Goal: Transaction & Acquisition: Purchase product/service

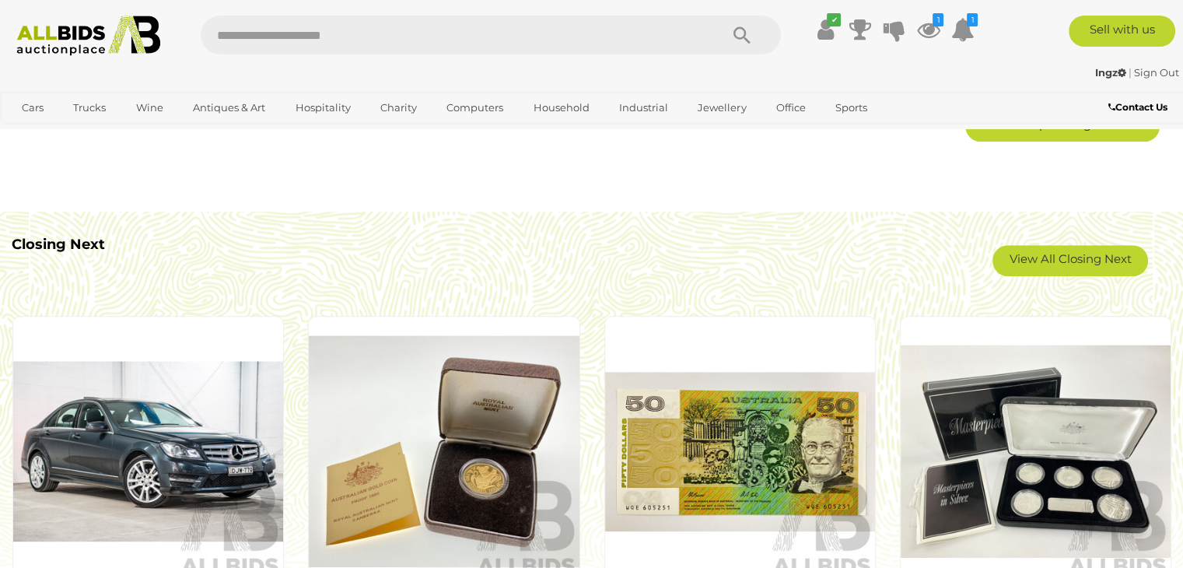
scroll to position [1287, 0]
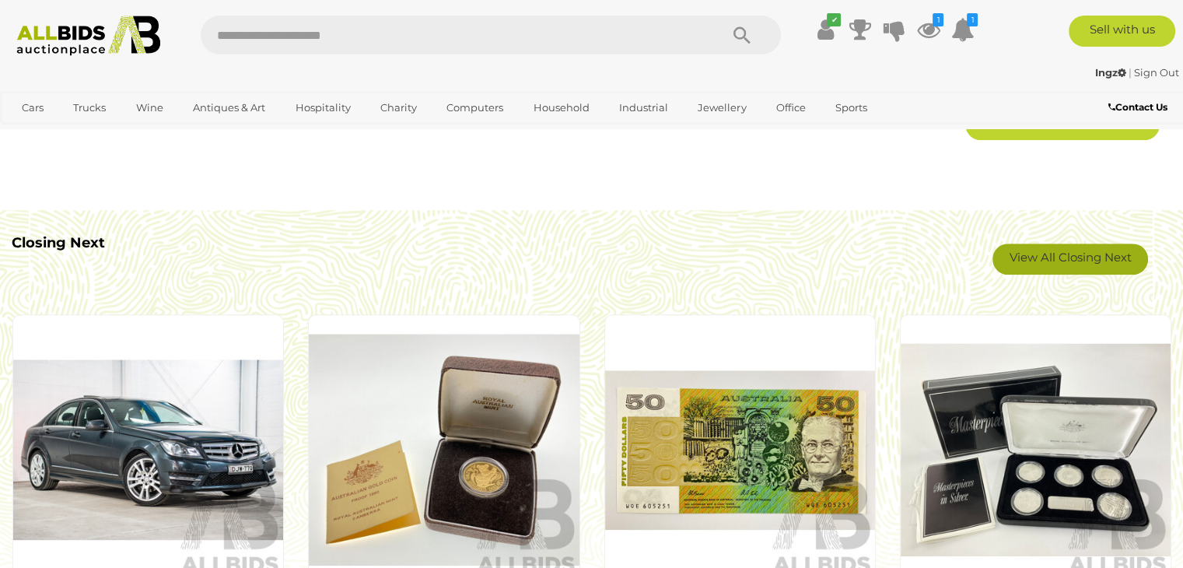
click at [1026, 258] on link "View All Closing Next" at bounding box center [1071, 259] width 156 height 31
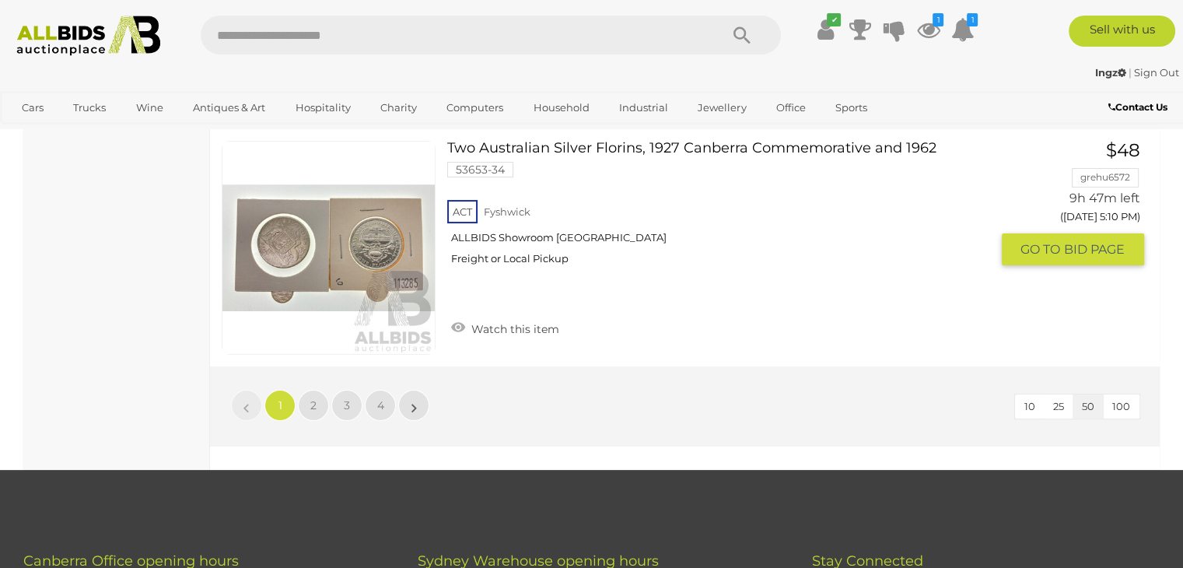
scroll to position [12141, 0]
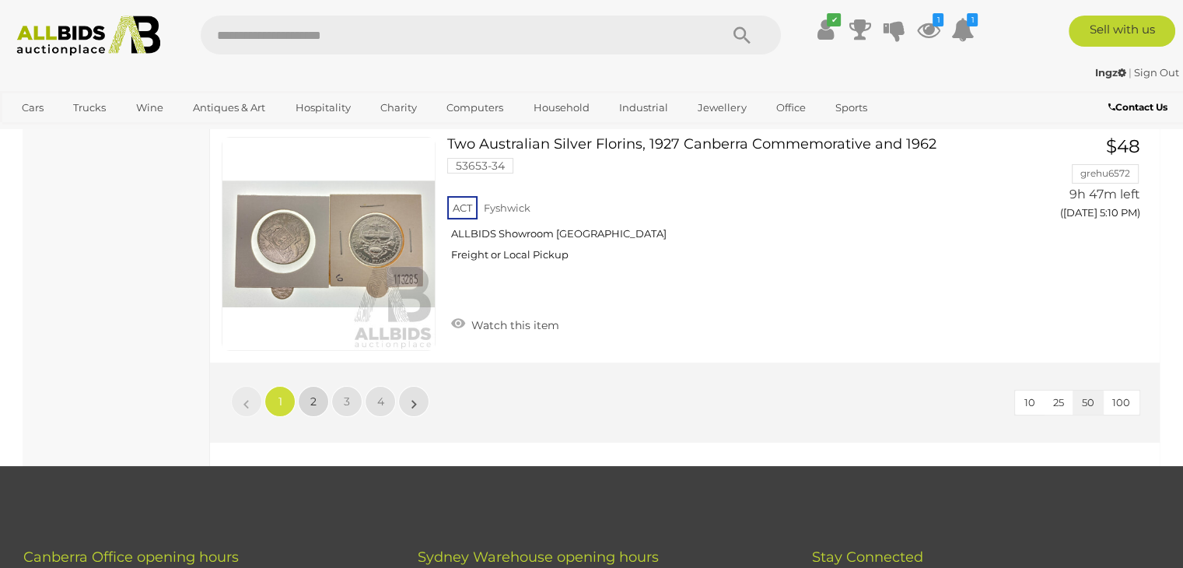
click at [320, 386] on link "2" at bounding box center [313, 401] width 31 height 31
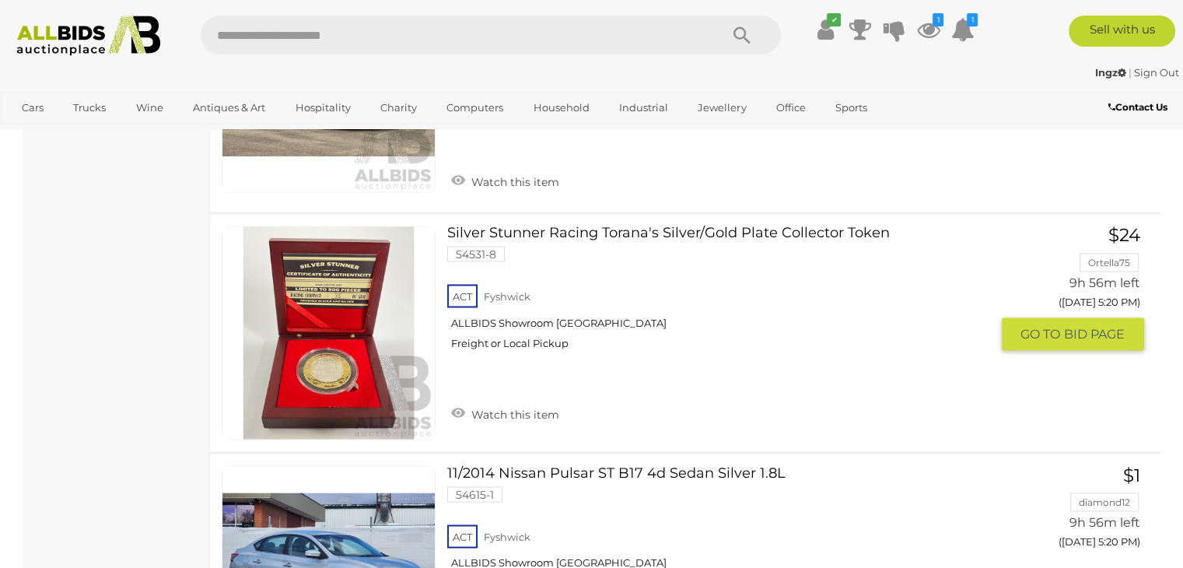
scroll to position [2714, 0]
click at [676, 226] on link "Silver Stunner Racing Torana's Silver/Gold Plate Collector Token 54531-8 ACT [G…" at bounding box center [724, 294] width 531 height 136
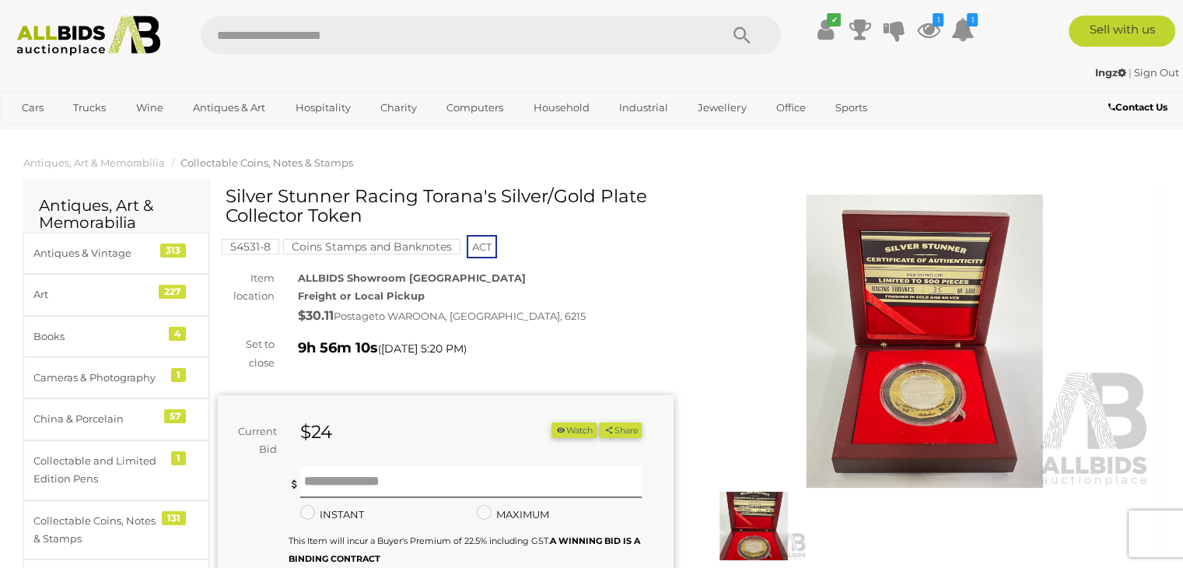
click at [918, 340] on img at bounding box center [925, 341] width 456 height 293
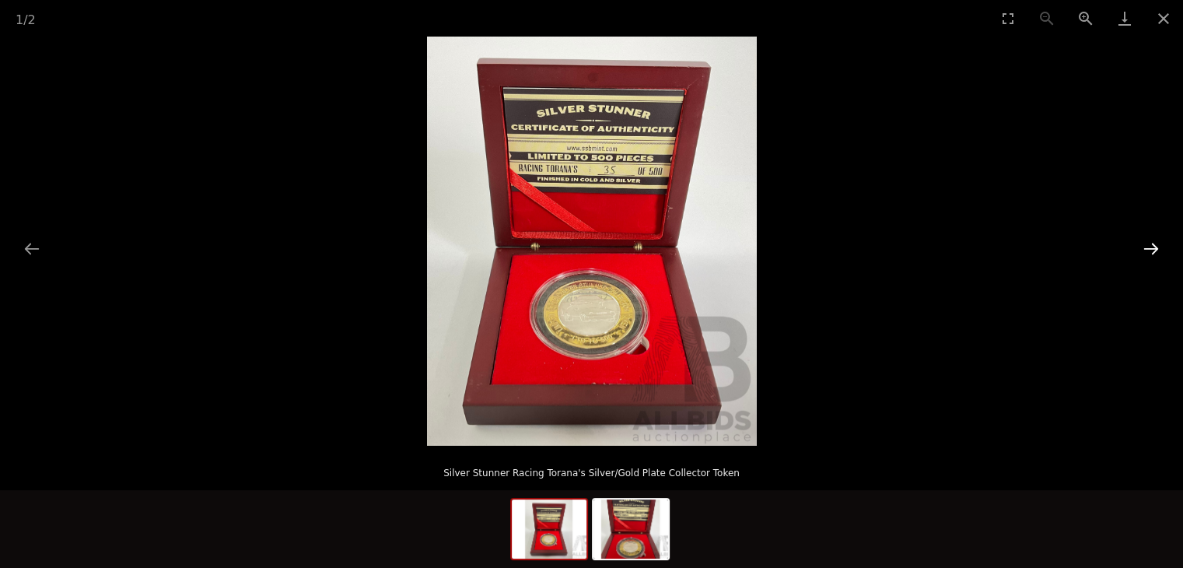
click at [1153, 250] on button "Next slide" at bounding box center [1151, 248] width 33 height 30
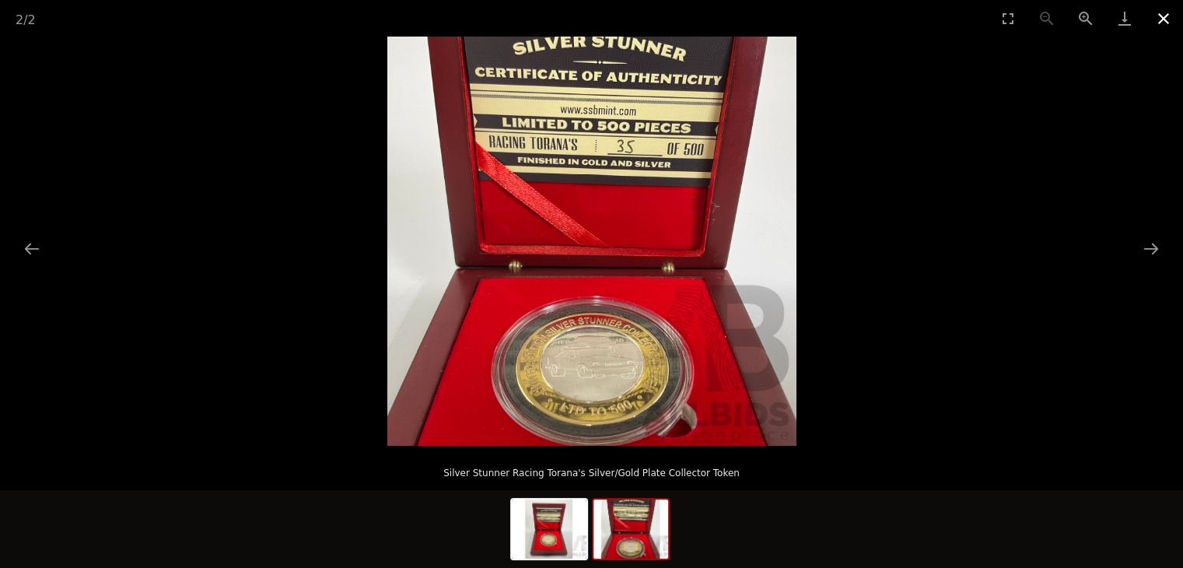
click at [1165, 19] on button "Close gallery" at bounding box center [1164, 18] width 39 height 37
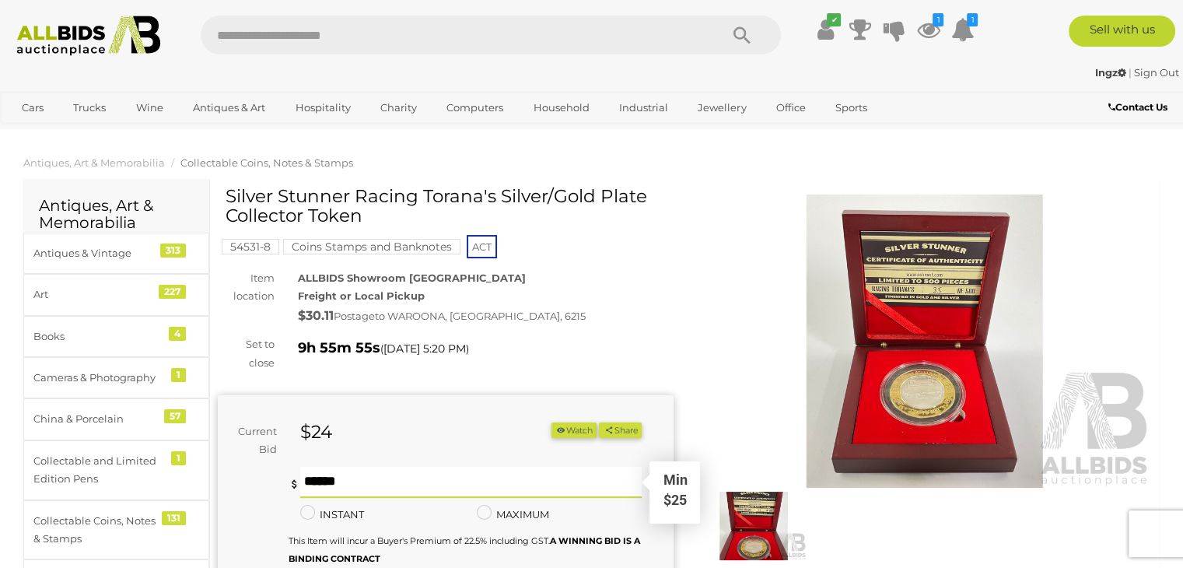
click at [362, 484] on input "text" at bounding box center [471, 482] width 342 height 31
type input "*"
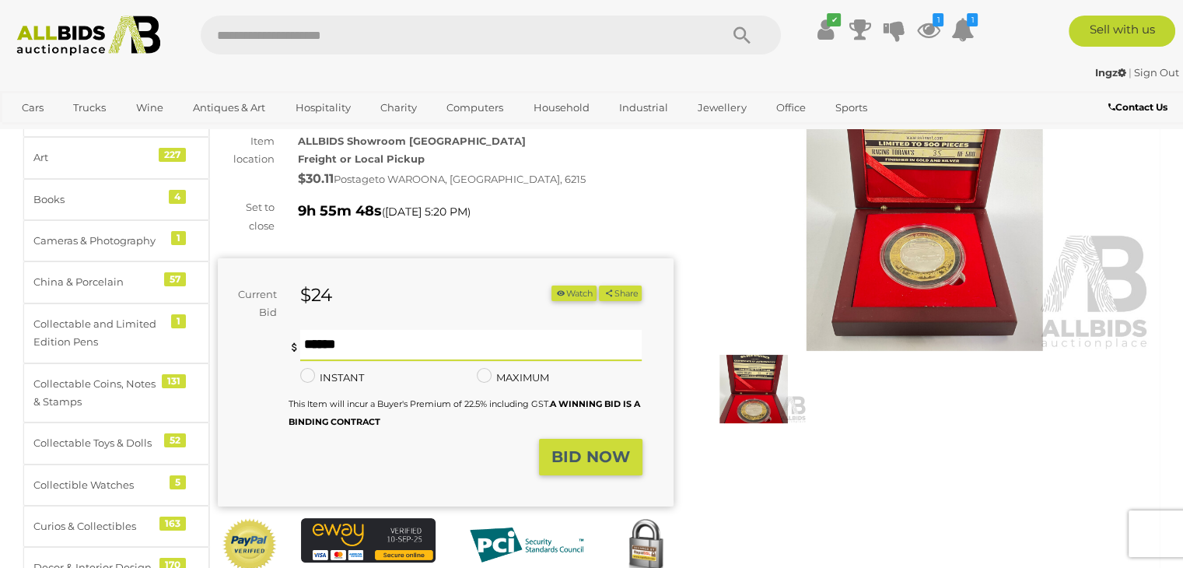
scroll to position [140, 0]
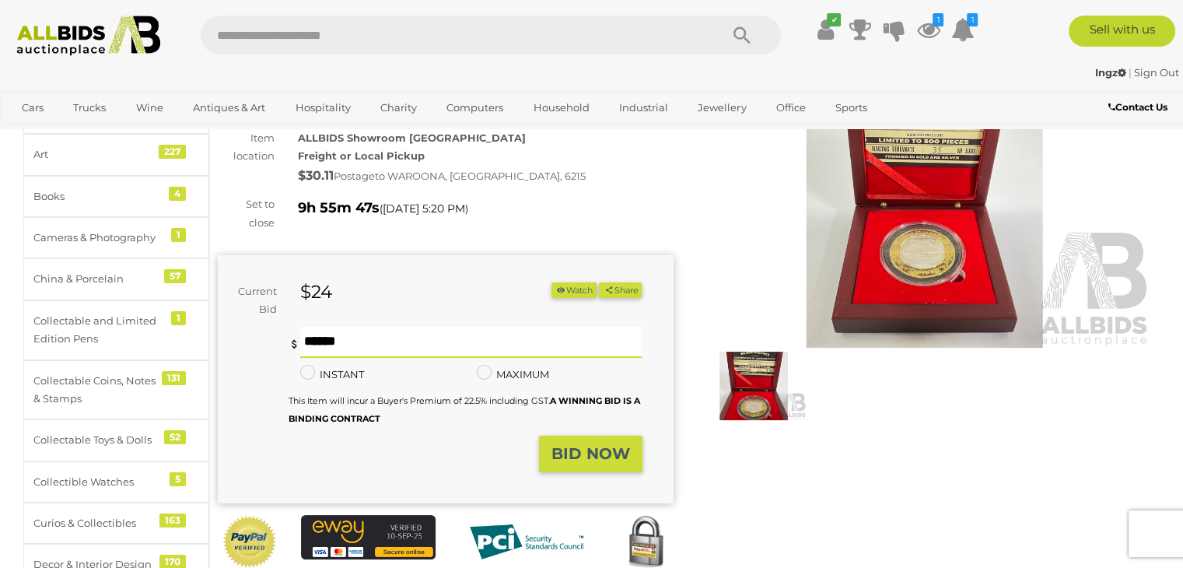
type input "**"
click at [581, 445] on strong "BID NOW" at bounding box center [591, 453] width 79 height 19
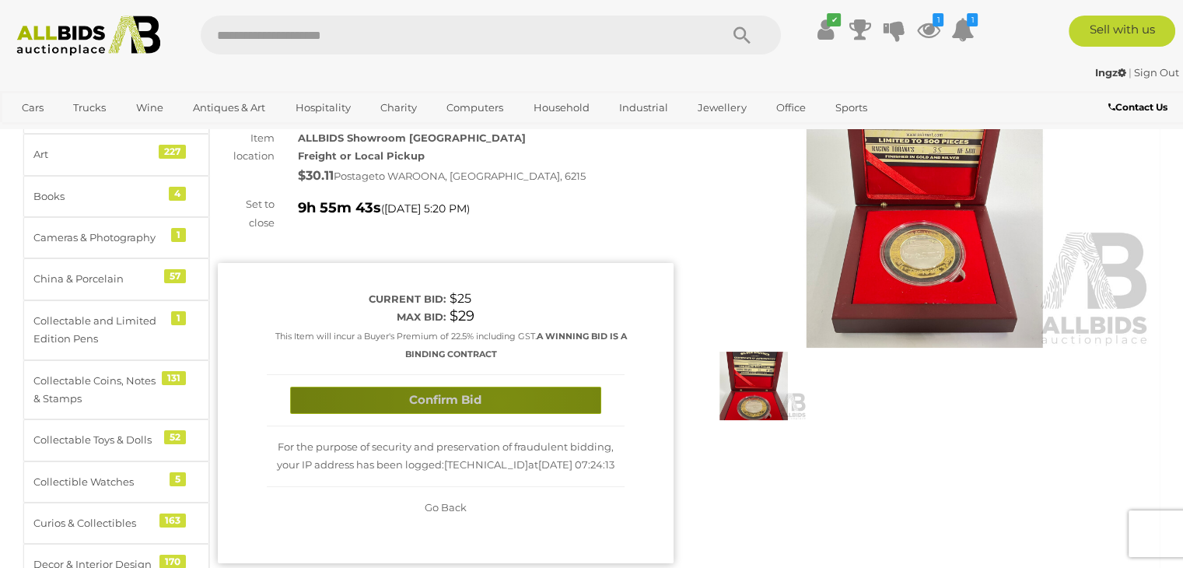
click at [500, 401] on button "Confirm Bid" at bounding box center [445, 400] width 311 height 27
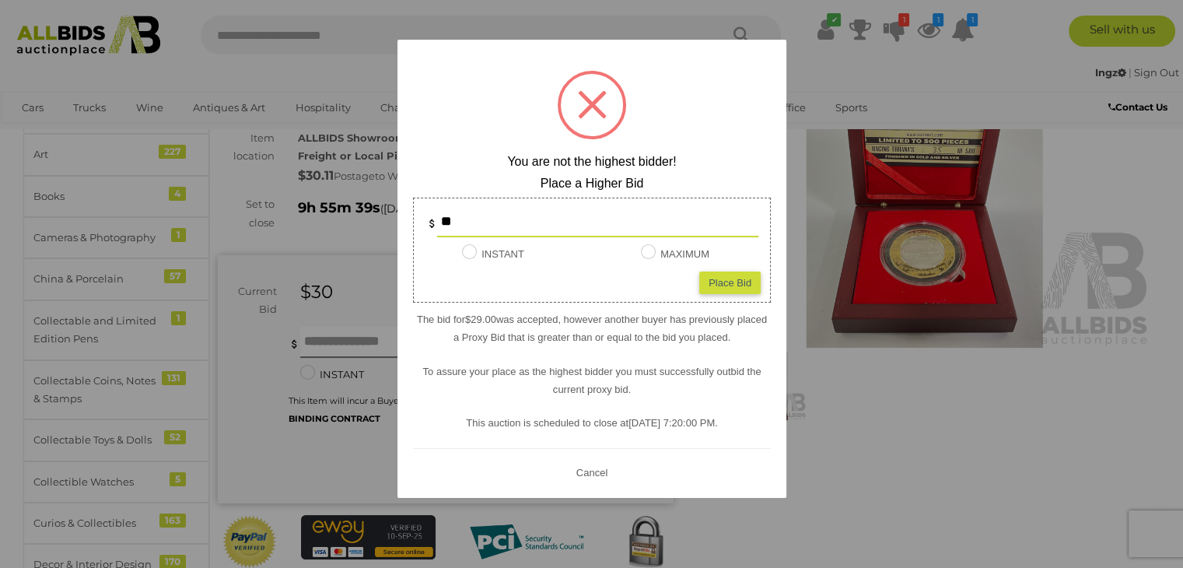
click at [504, 229] on input "**" at bounding box center [597, 221] width 321 height 31
type input "**"
click at [737, 286] on div "Place Bid" at bounding box center [729, 283] width 61 height 23
type input "**"
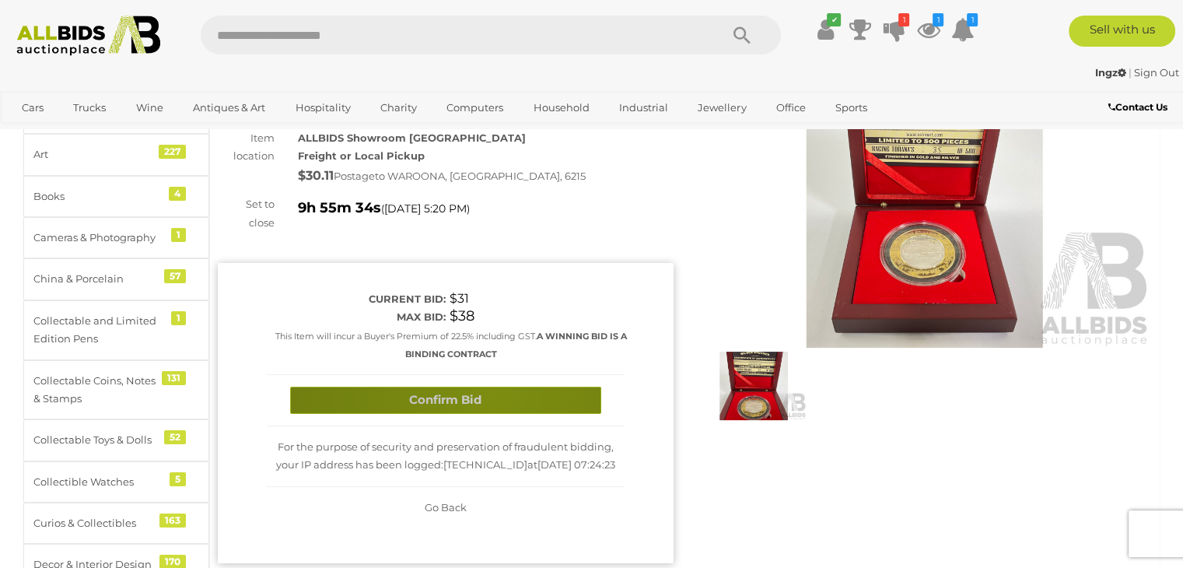
click at [492, 393] on button "Confirm Bid" at bounding box center [445, 400] width 311 height 27
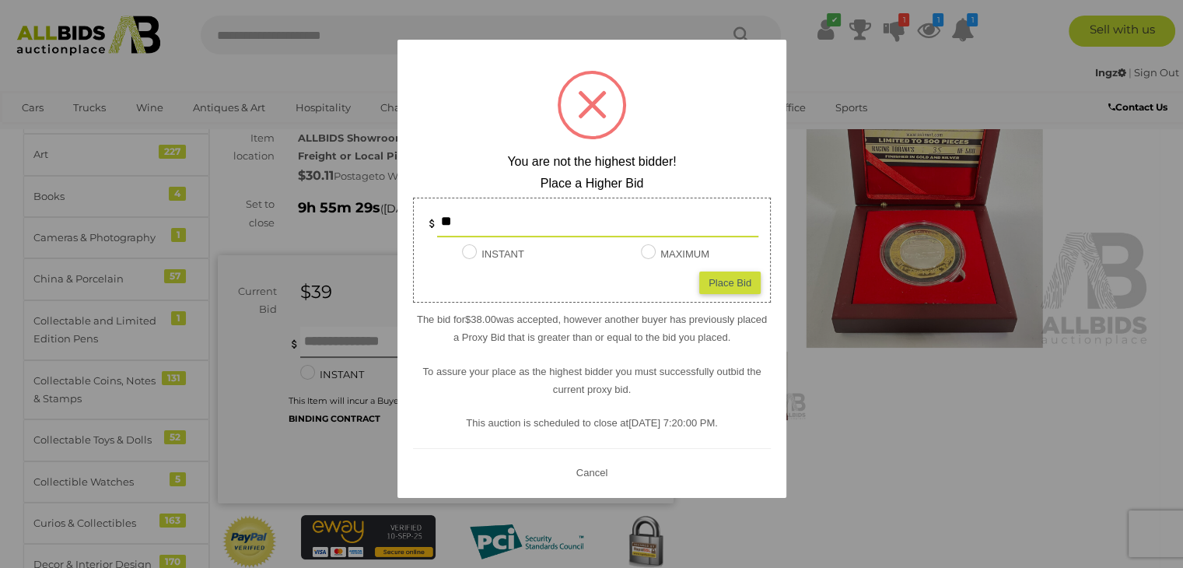
click at [526, 216] on input "**" at bounding box center [597, 221] width 321 height 31
type input "*"
type input "**"
click at [725, 284] on div "Place Bid" at bounding box center [729, 283] width 61 height 23
type input "**"
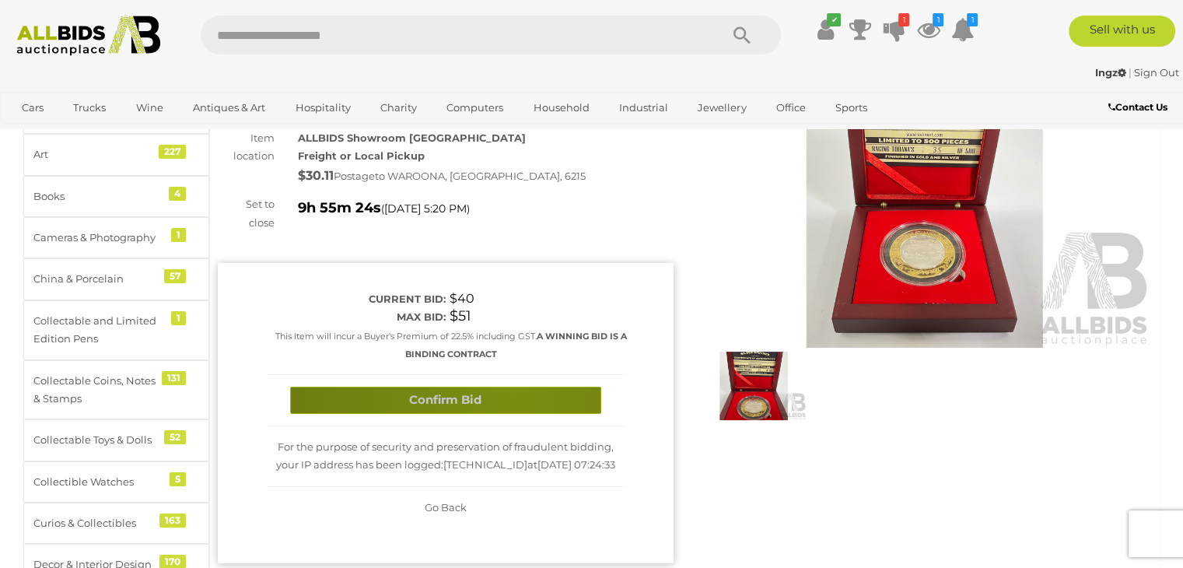
click at [511, 395] on button "Confirm Bid" at bounding box center [445, 400] width 311 height 27
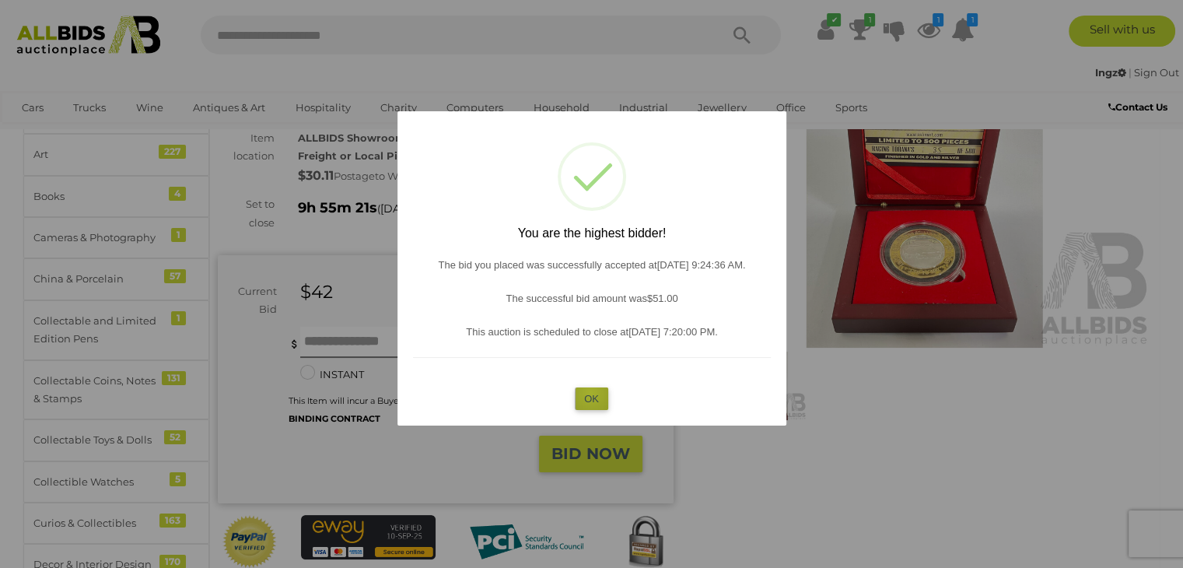
click at [591, 393] on button "OK" at bounding box center [591, 398] width 33 height 23
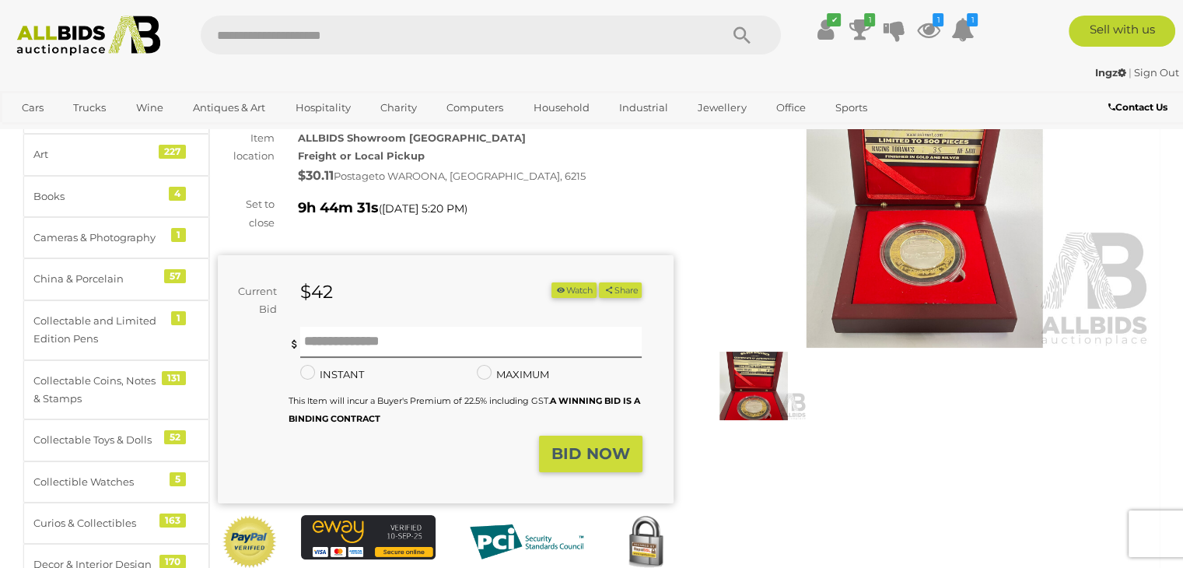
click at [887, 279] on img at bounding box center [925, 200] width 456 height 293
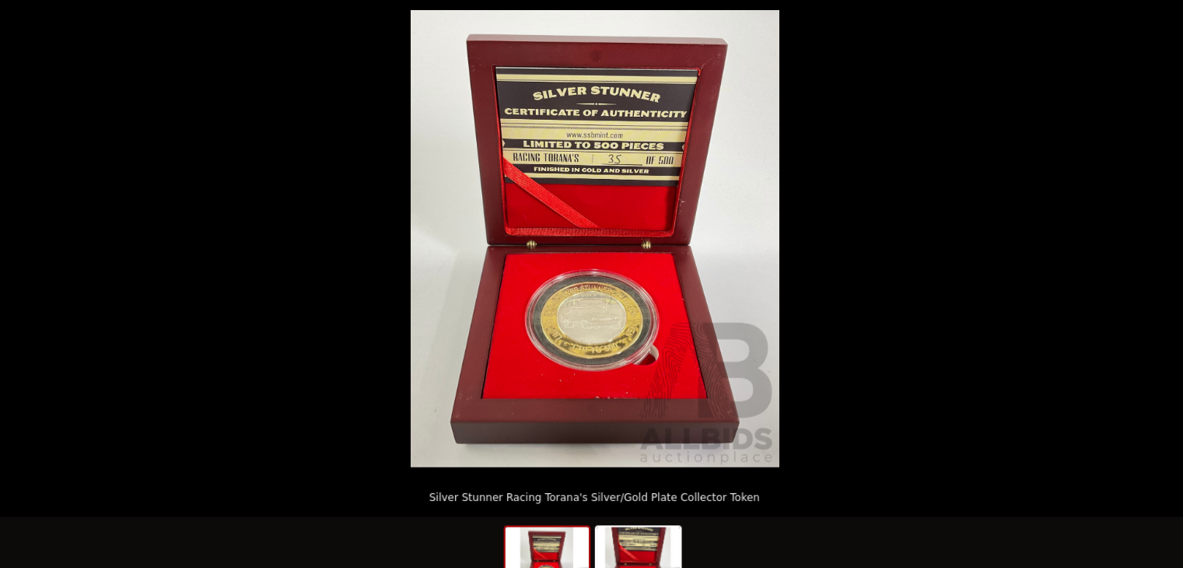
scroll to position [140, 0]
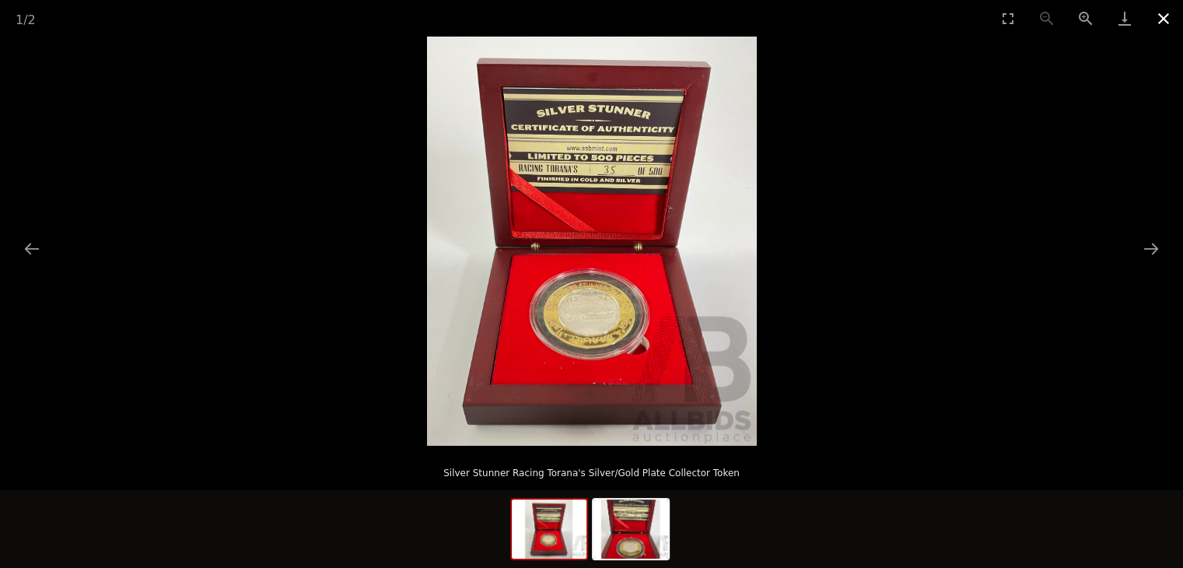
click at [1162, 10] on button "Close gallery" at bounding box center [1164, 18] width 39 height 37
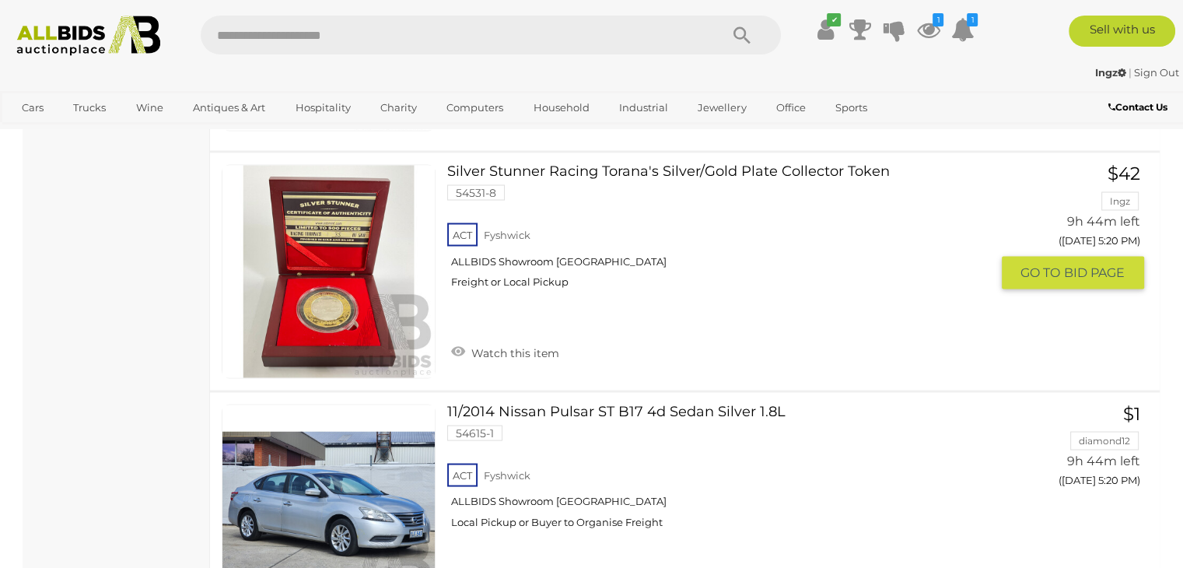
scroll to position [2767, 0]
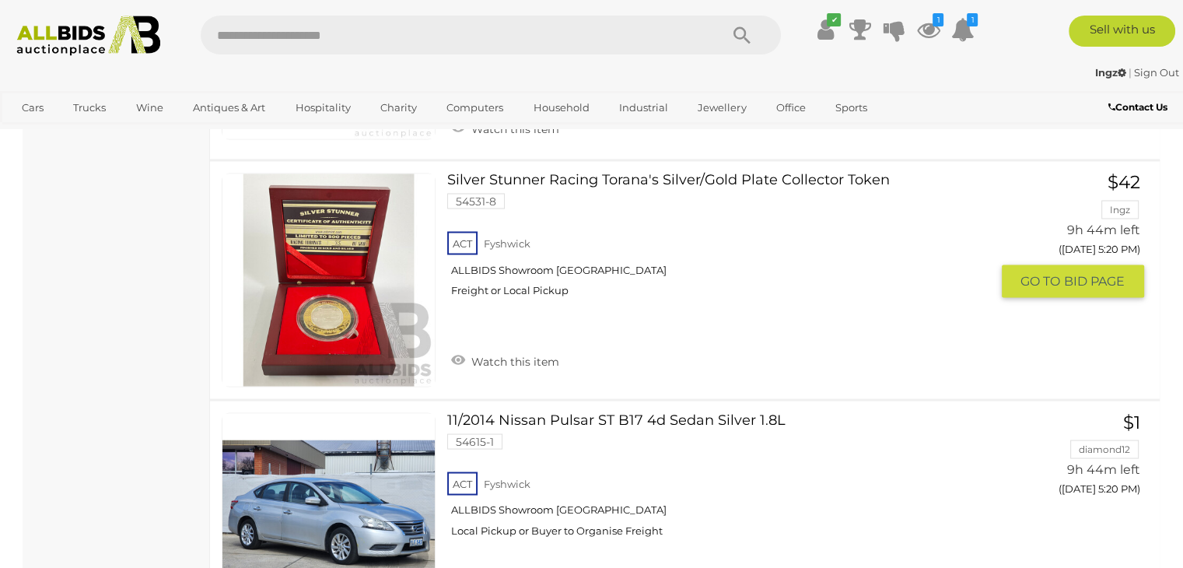
click at [731, 173] on link "Silver Stunner Racing Torana's Silver/Gold Plate Collector Token 54531-8 ACT Fy…" at bounding box center [724, 241] width 531 height 136
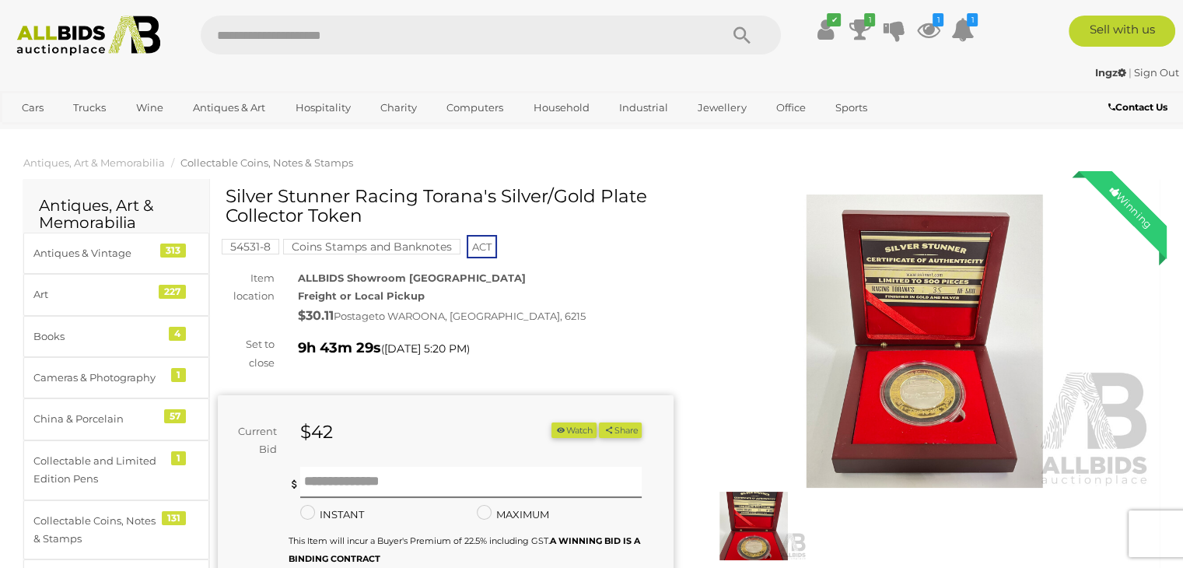
click at [924, 380] on img at bounding box center [925, 341] width 456 height 293
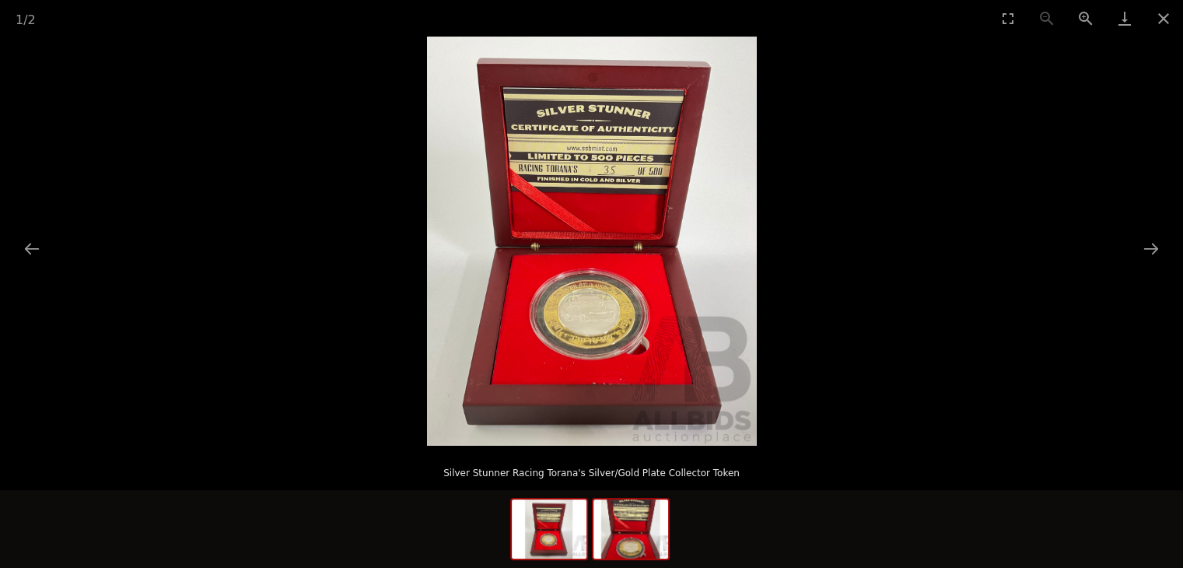
click at [641, 519] on img at bounding box center [631, 529] width 75 height 59
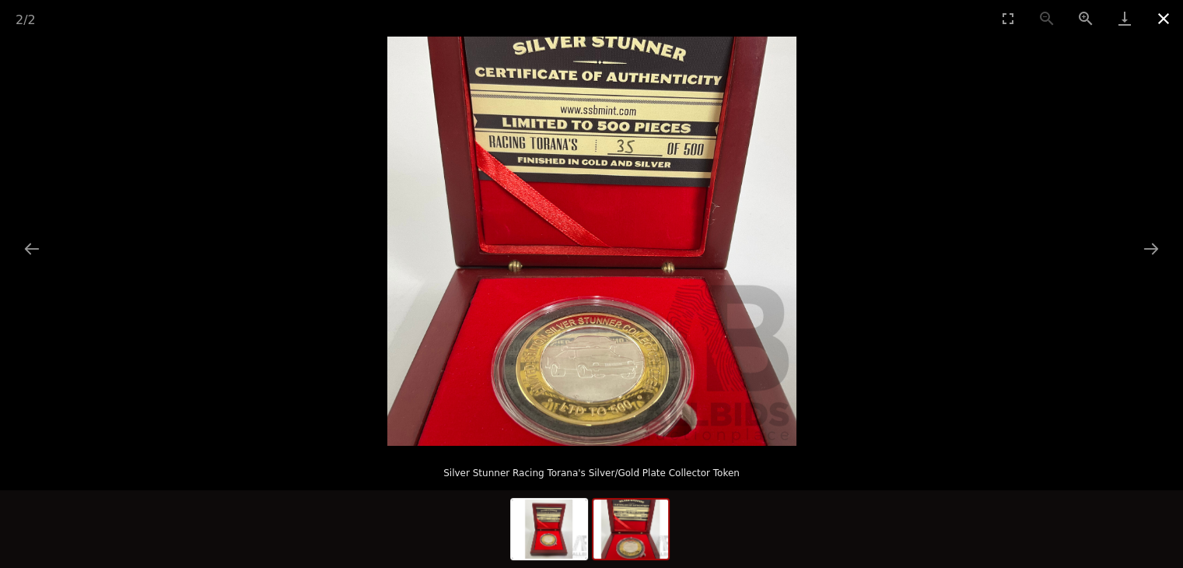
click at [1160, 23] on button "Close gallery" at bounding box center [1164, 18] width 39 height 37
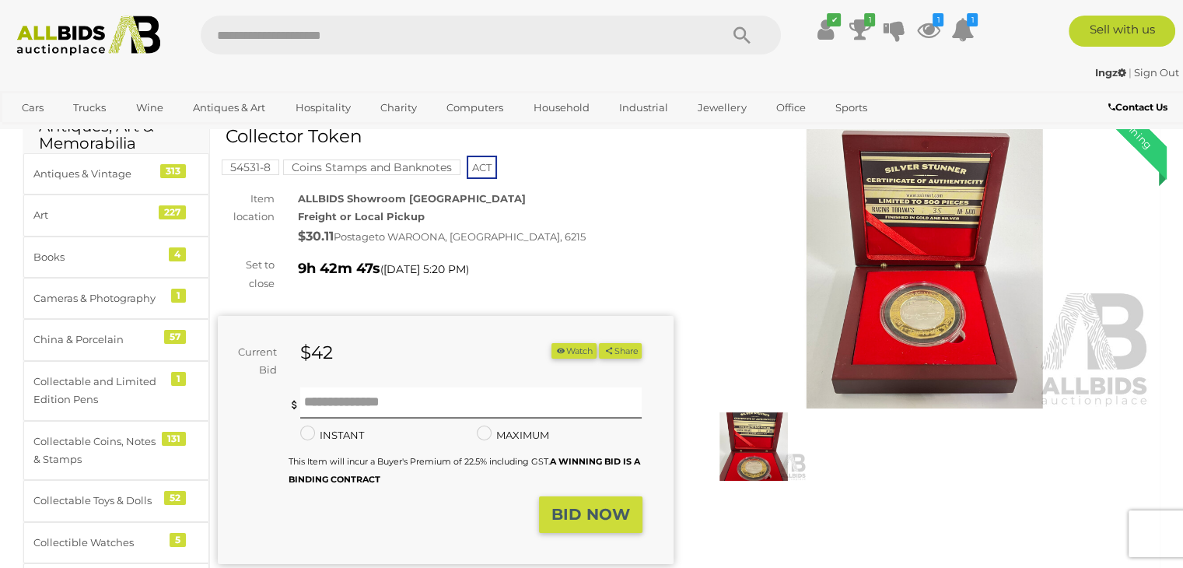
scroll to position [77, 0]
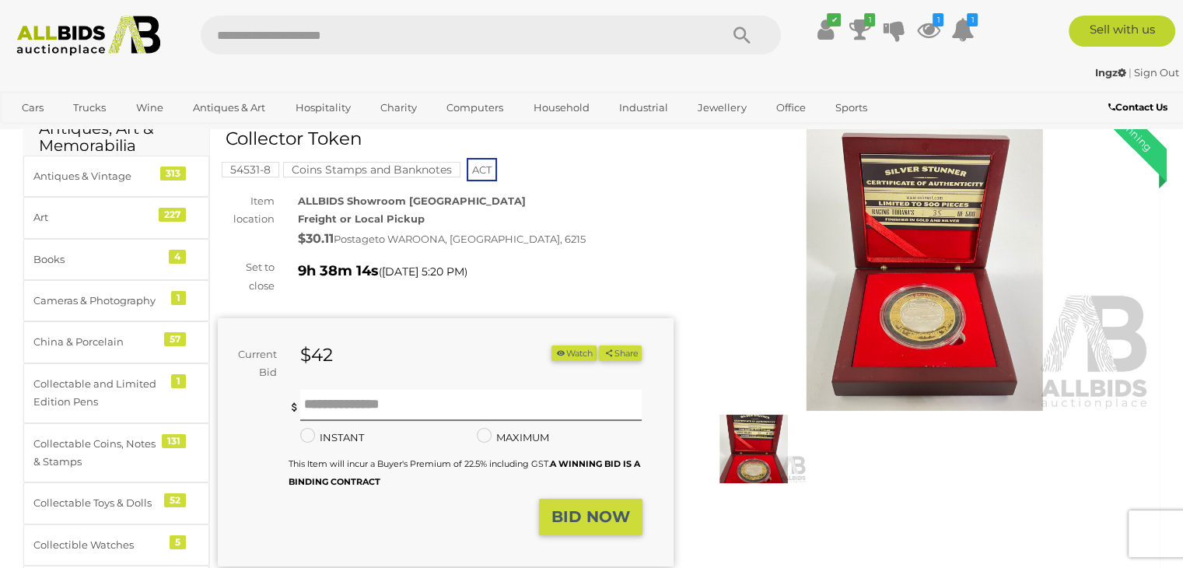
click at [662, 292] on div "Set to close 9h 38m 14s ( Today 5:20 PM )" at bounding box center [445, 276] width 479 height 37
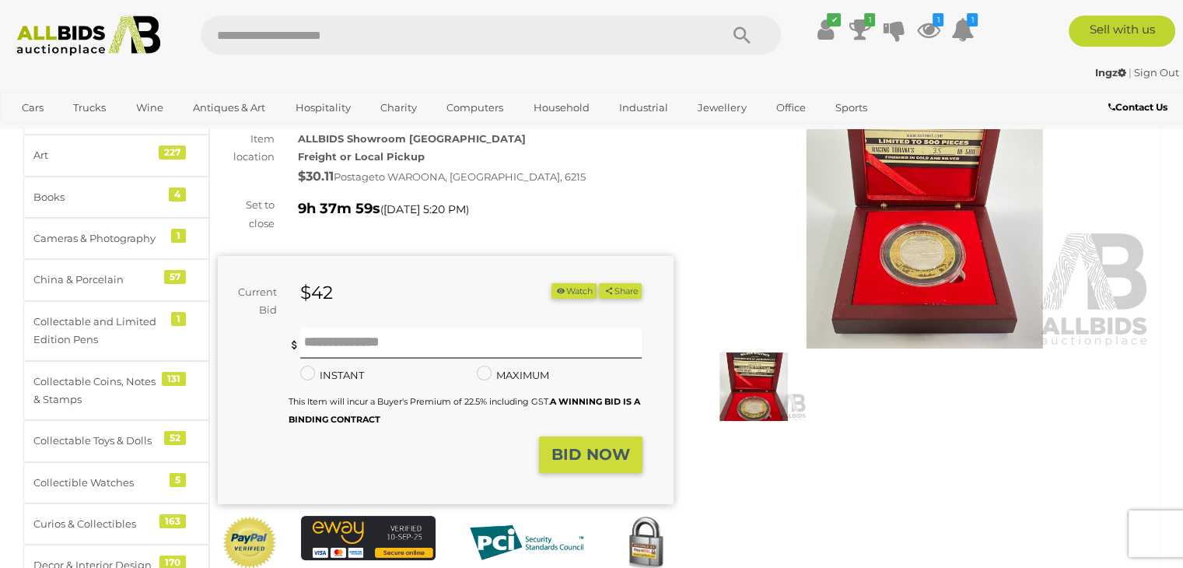
scroll to position [104, 0]
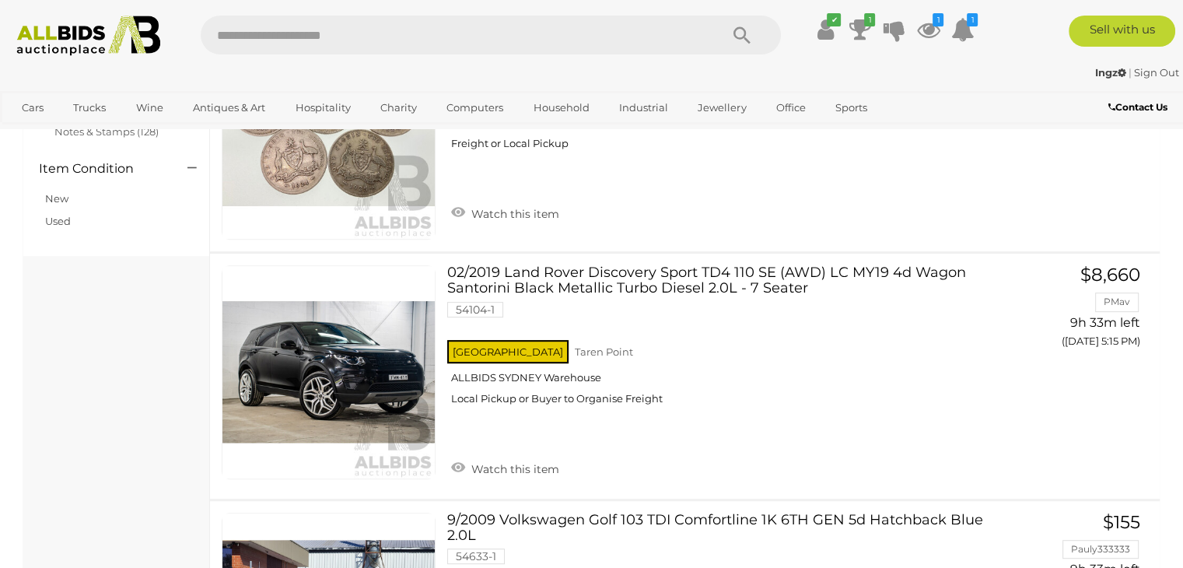
scroll to position [2764, 0]
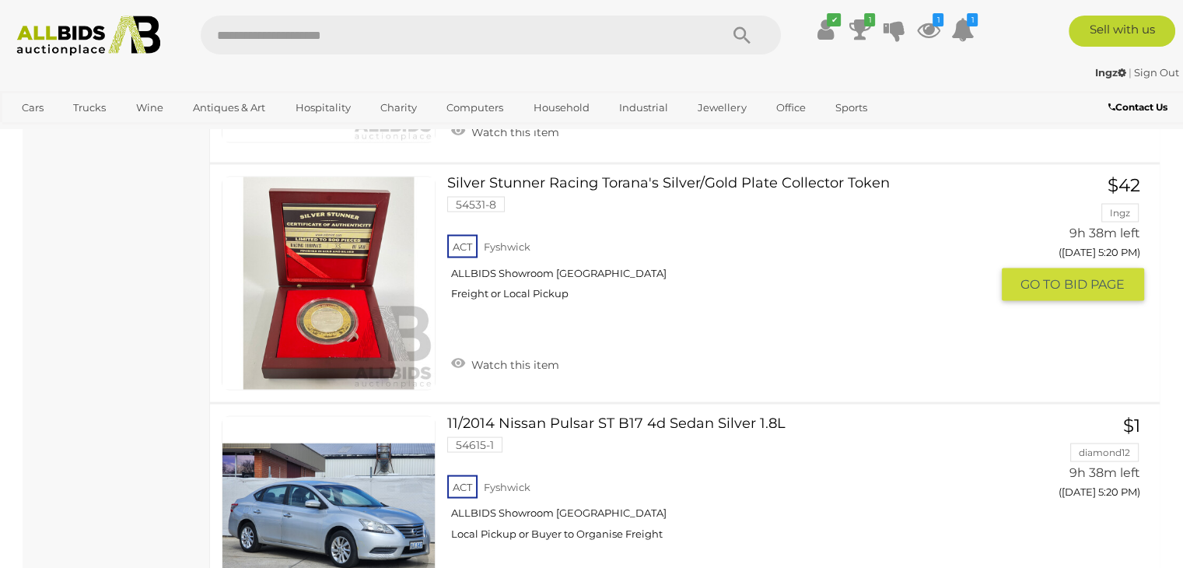
click at [672, 176] on link "Silver Stunner Racing Torana's Silver/Gold Plate Collector Token 54531-8 ACT [G…" at bounding box center [724, 244] width 531 height 136
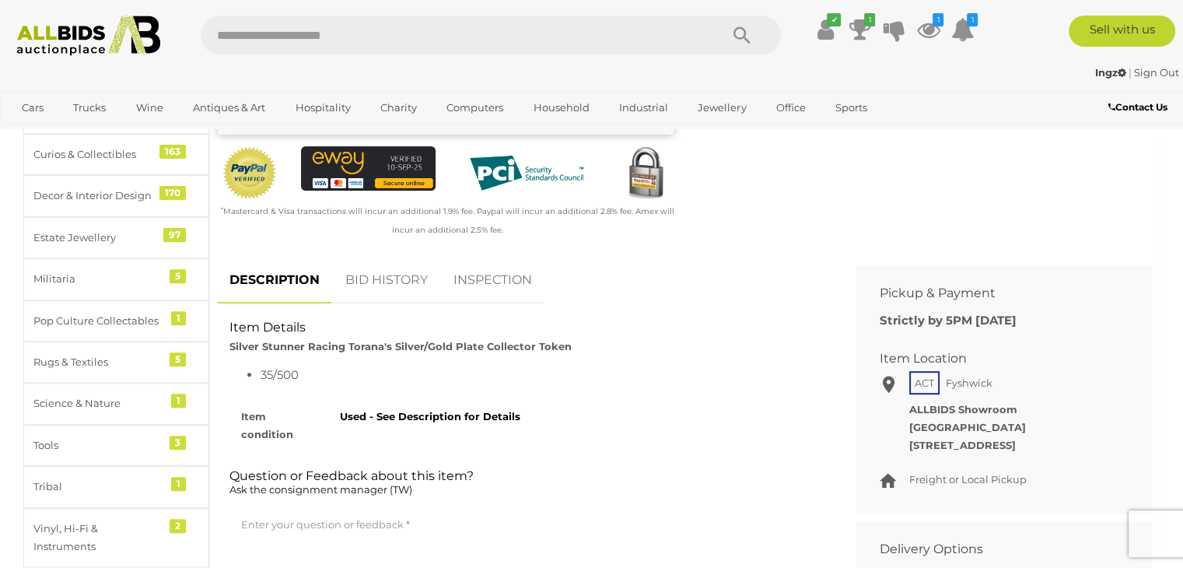
scroll to position [510, 0]
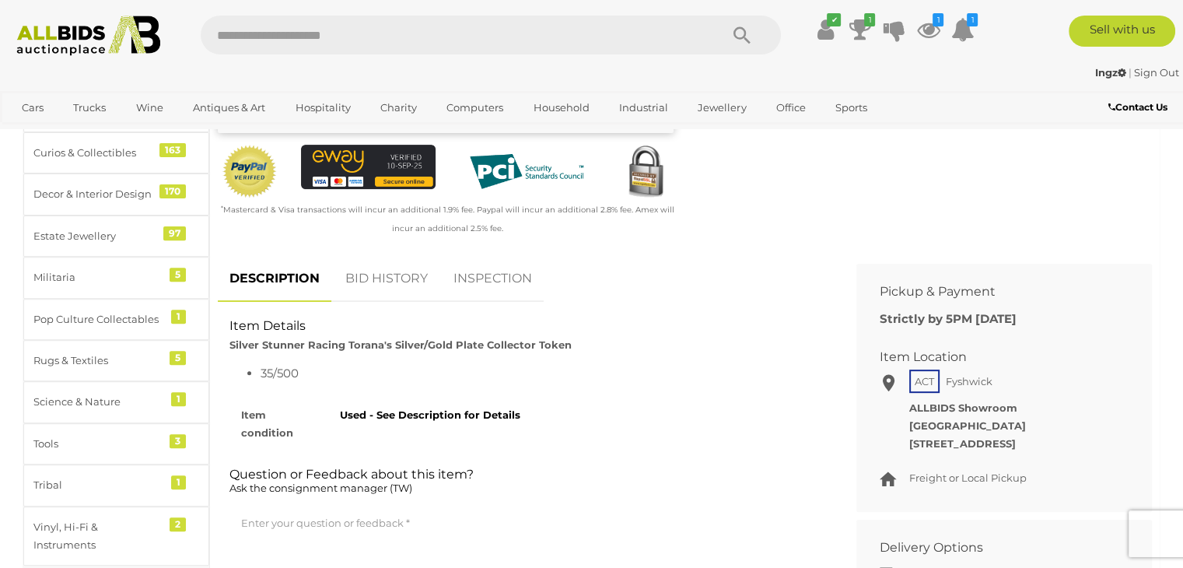
click at [378, 279] on link "BID HISTORY" at bounding box center [387, 279] width 106 height 46
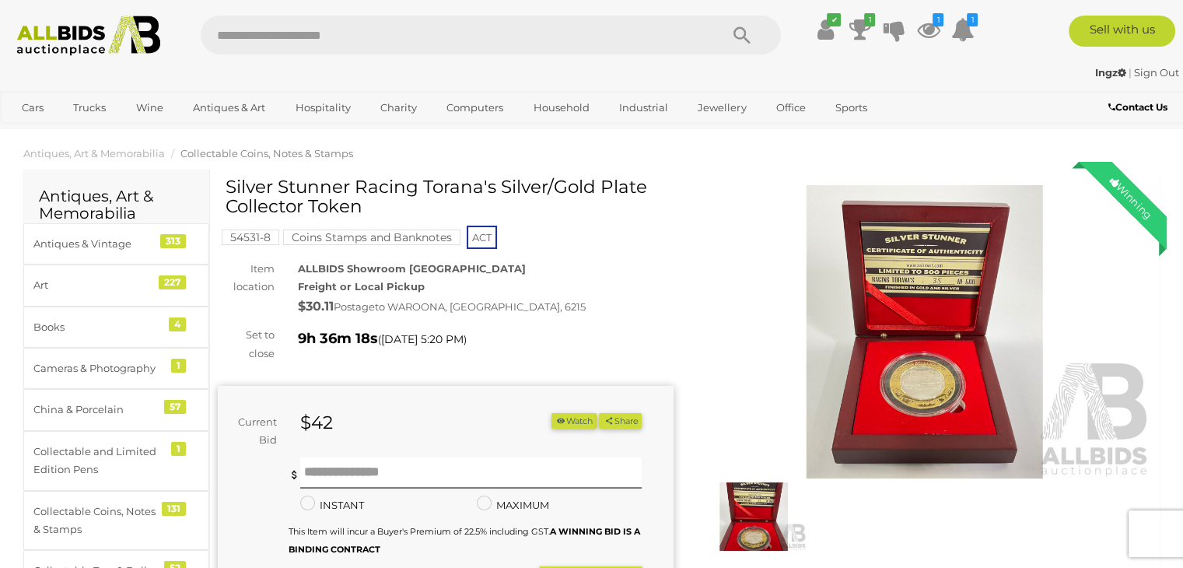
scroll to position [0, 0]
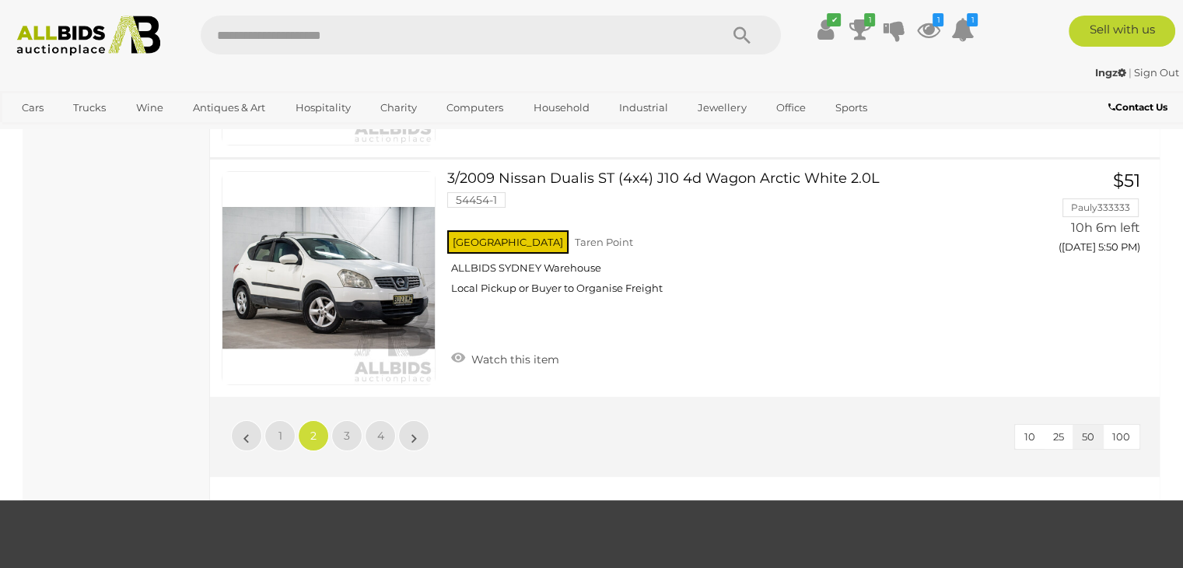
scroll to position [12040, 0]
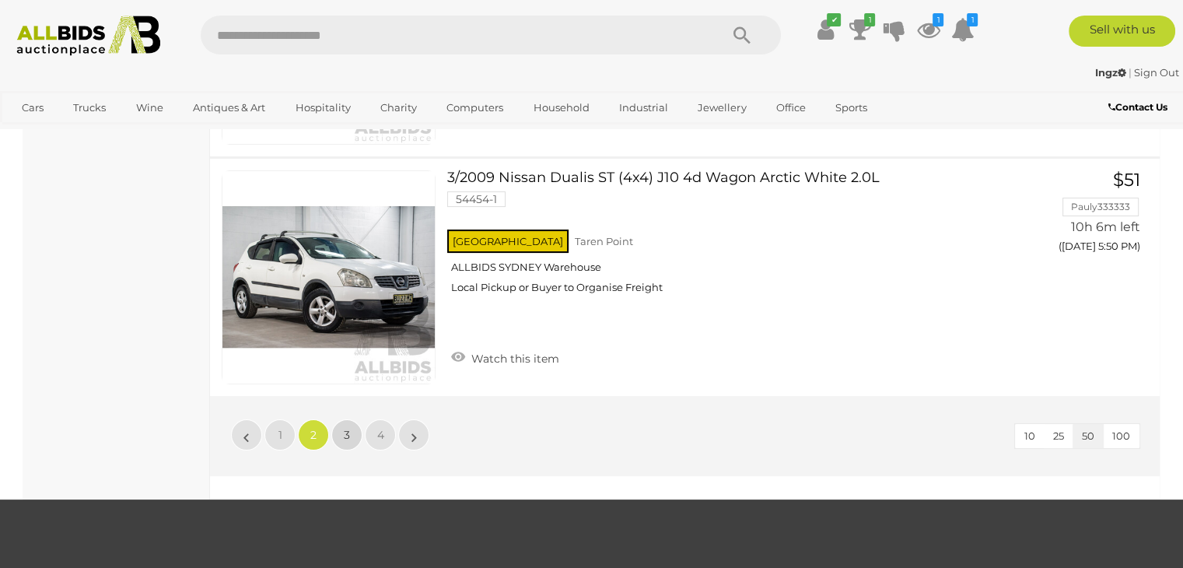
click at [345, 428] on span "3" at bounding box center [347, 435] width 6 height 14
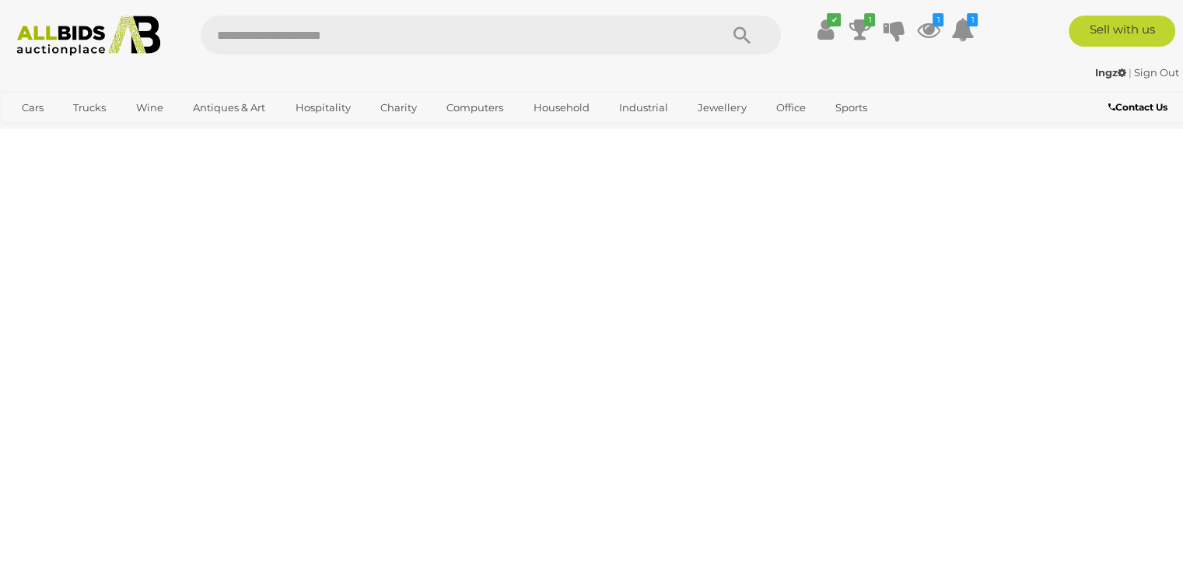
scroll to position [79, 0]
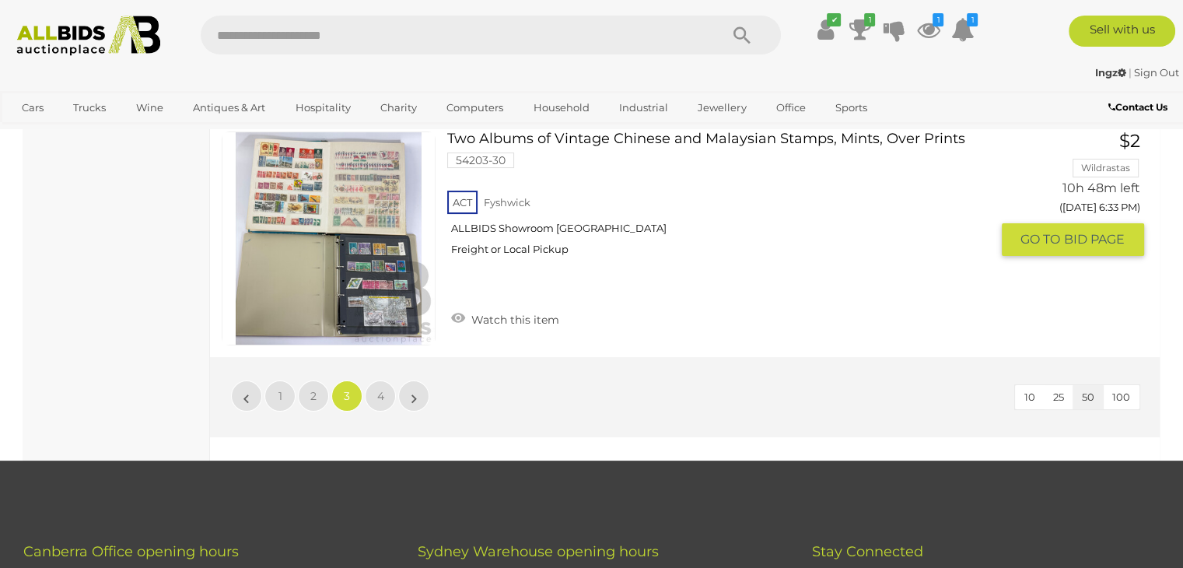
scroll to position [12148, 0]
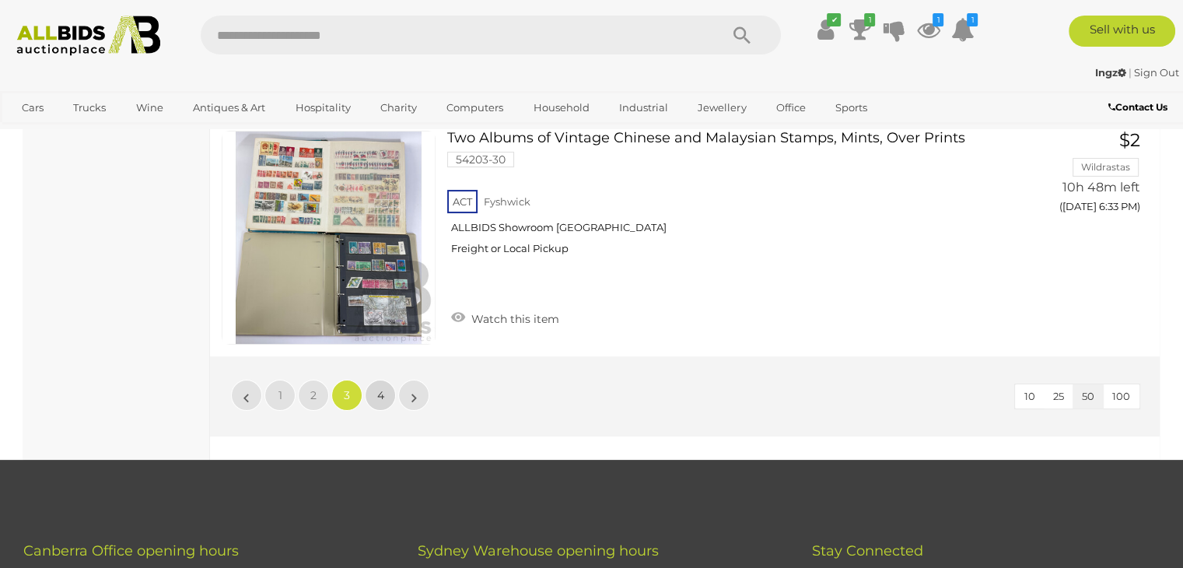
click at [385, 380] on link "4" at bounding box center [380, 395] width 31 height 31
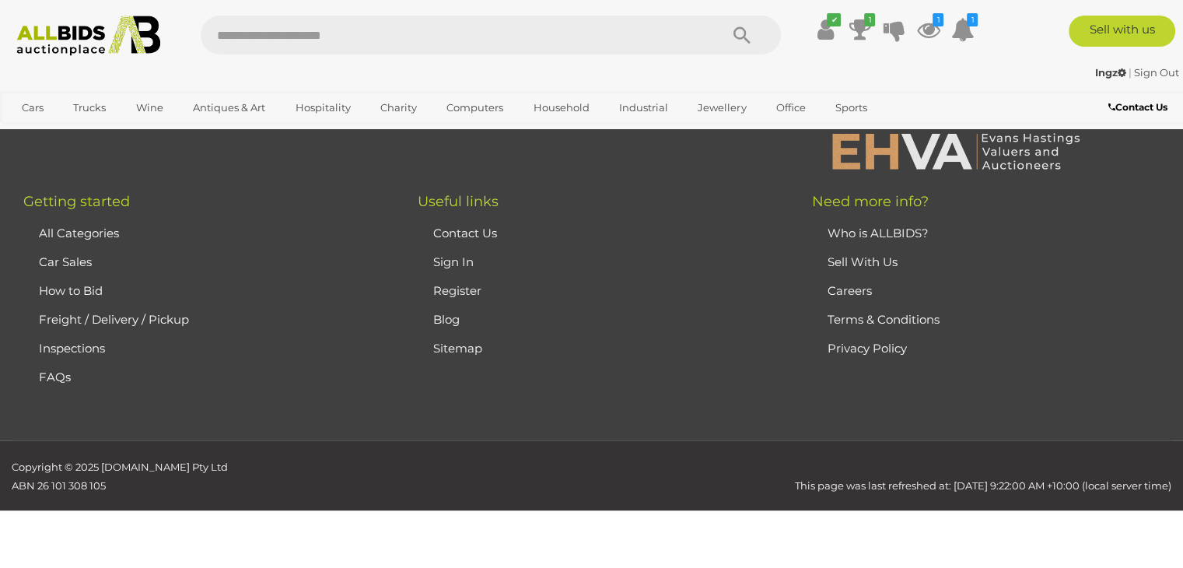
scroll to position [79, 0]
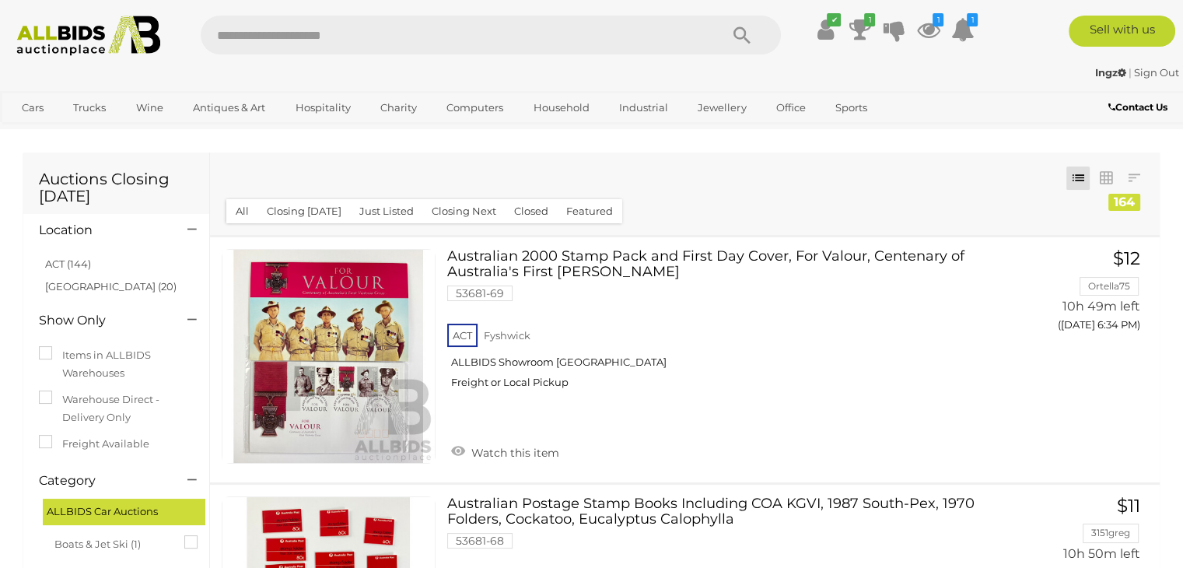
click at [81, 26] on img at bounding box center [89, 36] width 160 height 40
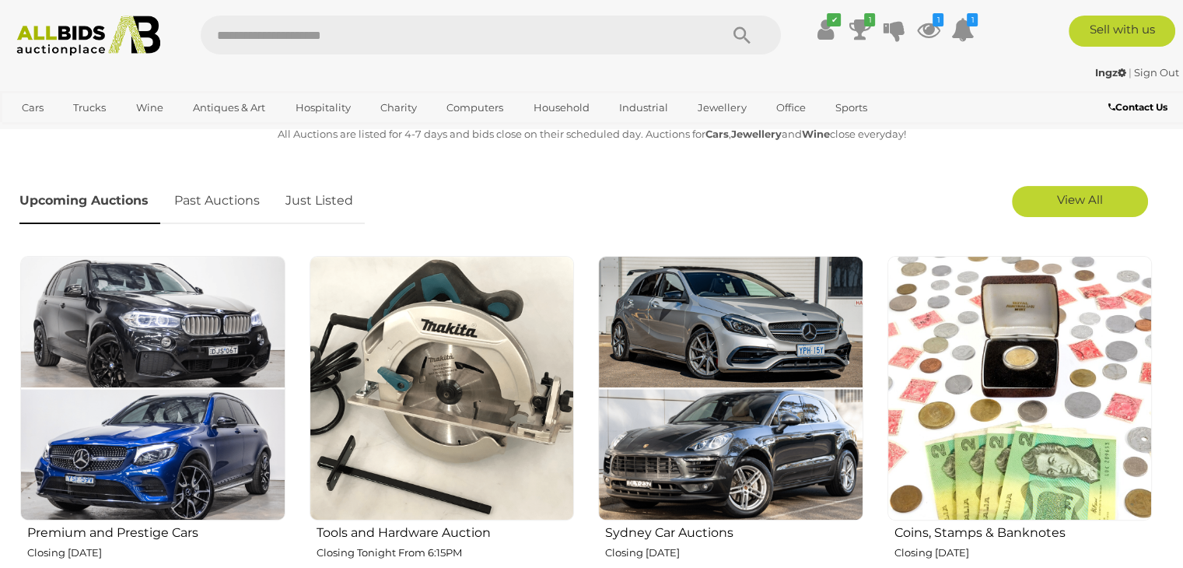
scroll to position [461, 0]
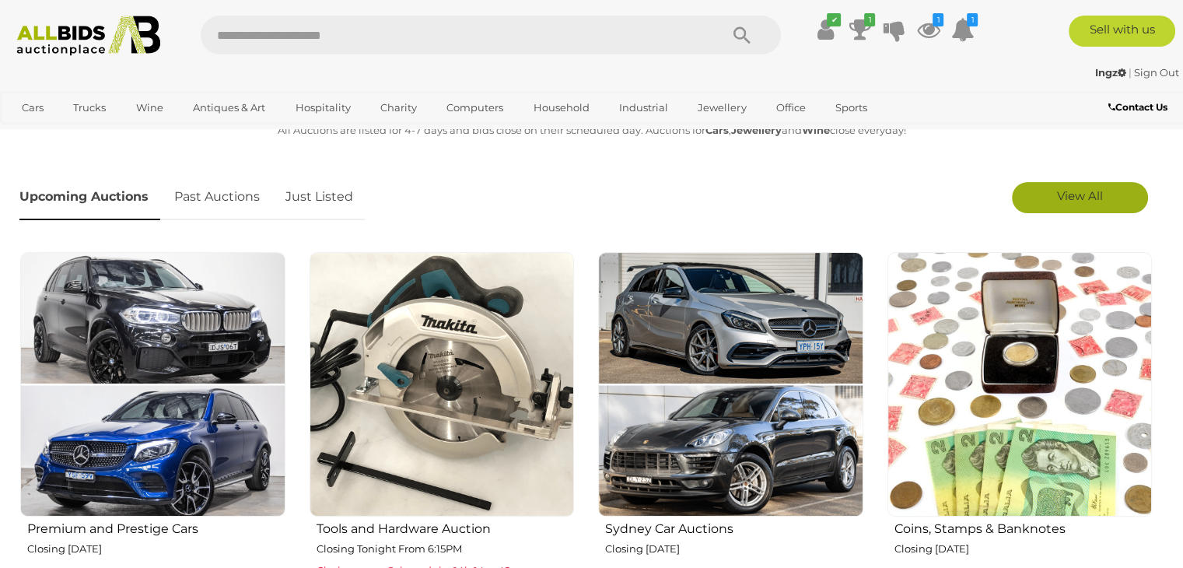
click at [1088, 206] on link "View All" at bounding box center [1080, 197] width 136 height 31
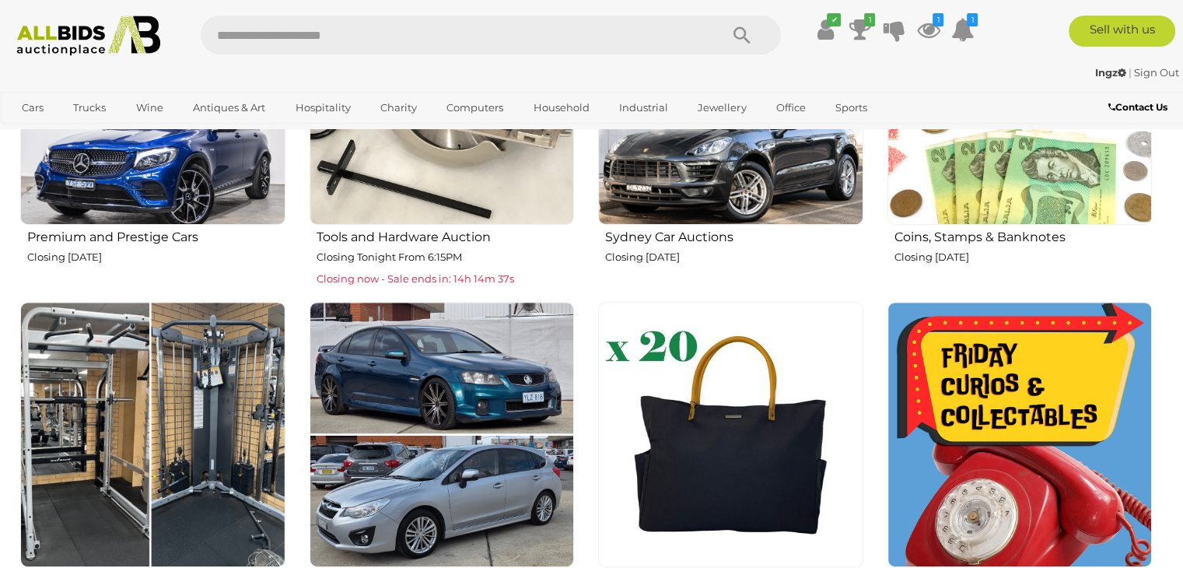
scroll to position [865, 0]
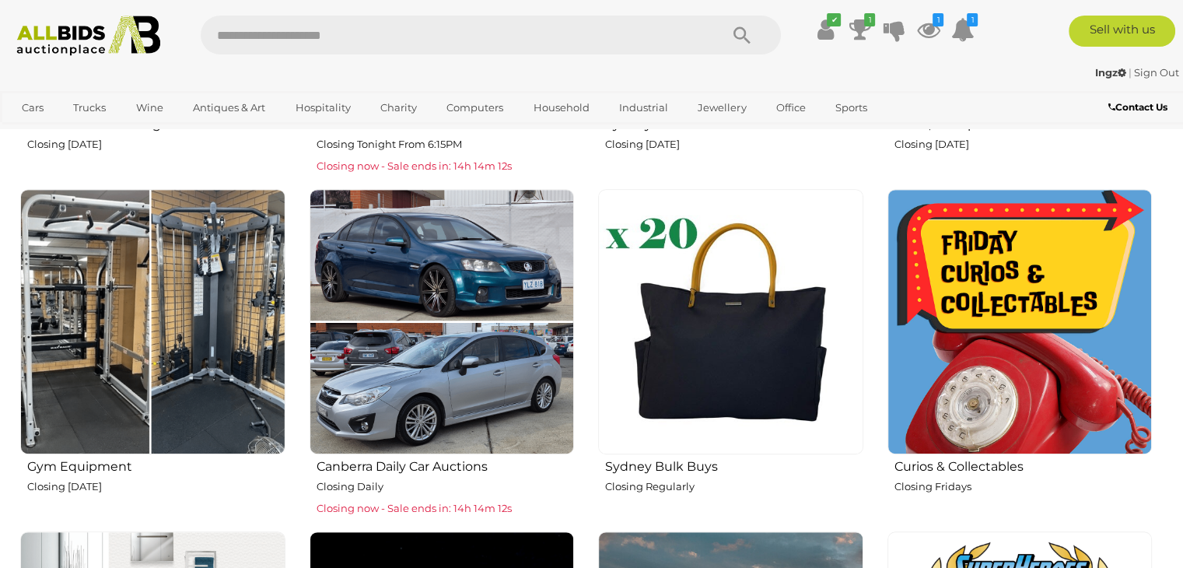
drag, startPoint x: 1074, startPoint y: 222, endPoint x: 808, endPoint y: 493, distance: 379.6
click at [808, 493] on p "Closing Regularly" at bounding box center [734, 487] width 258 height 18
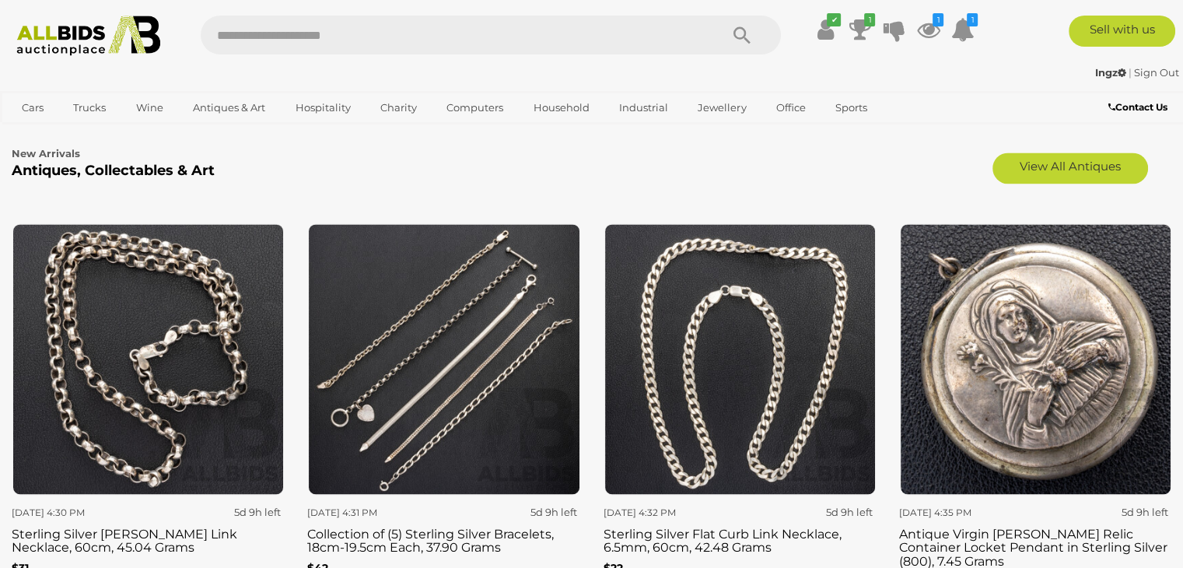
scroll to position [2468, 0]
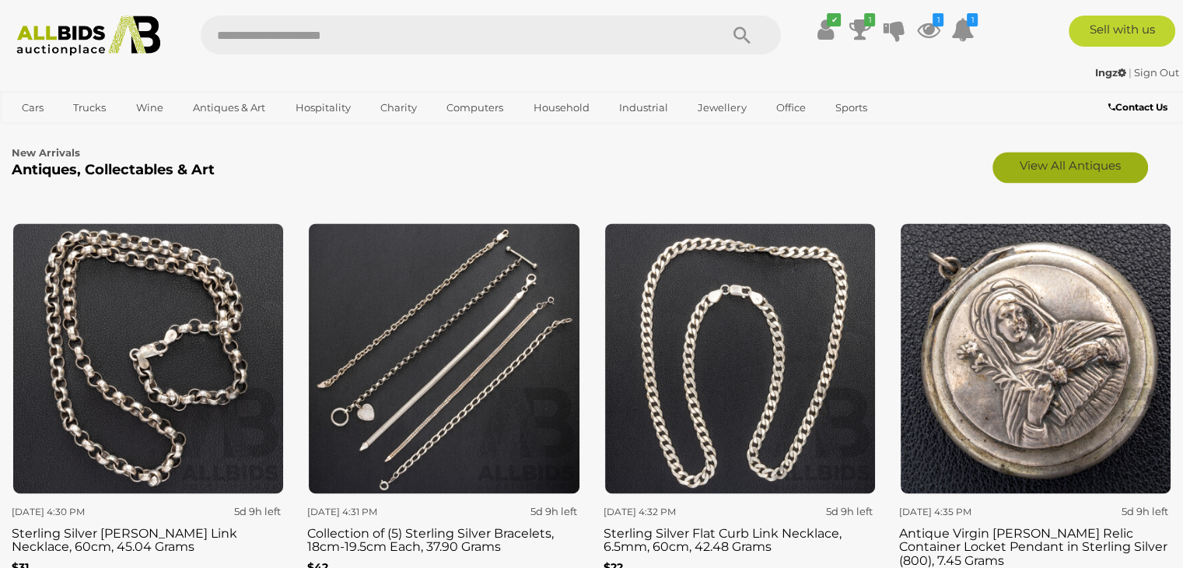
click at [1104, 175] on link "View All Antiques" at bounding box center [1071, 167] width 156 height 31
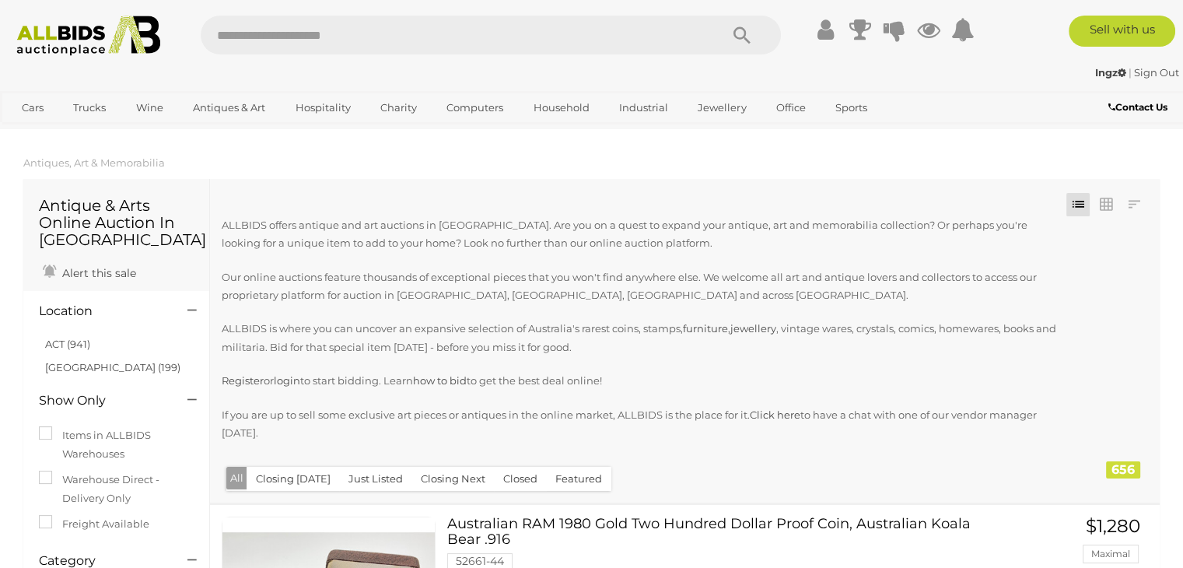
scroll to position [11308, 0]
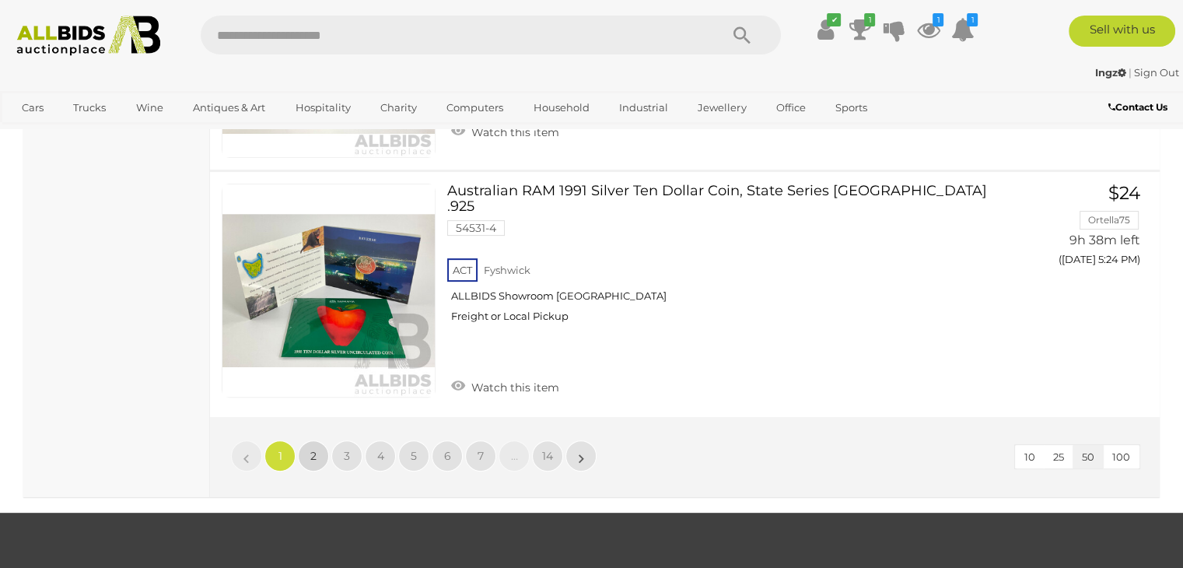
click at [316, 449] on span "2" at bounding box center [313, 456] width 6 height 14
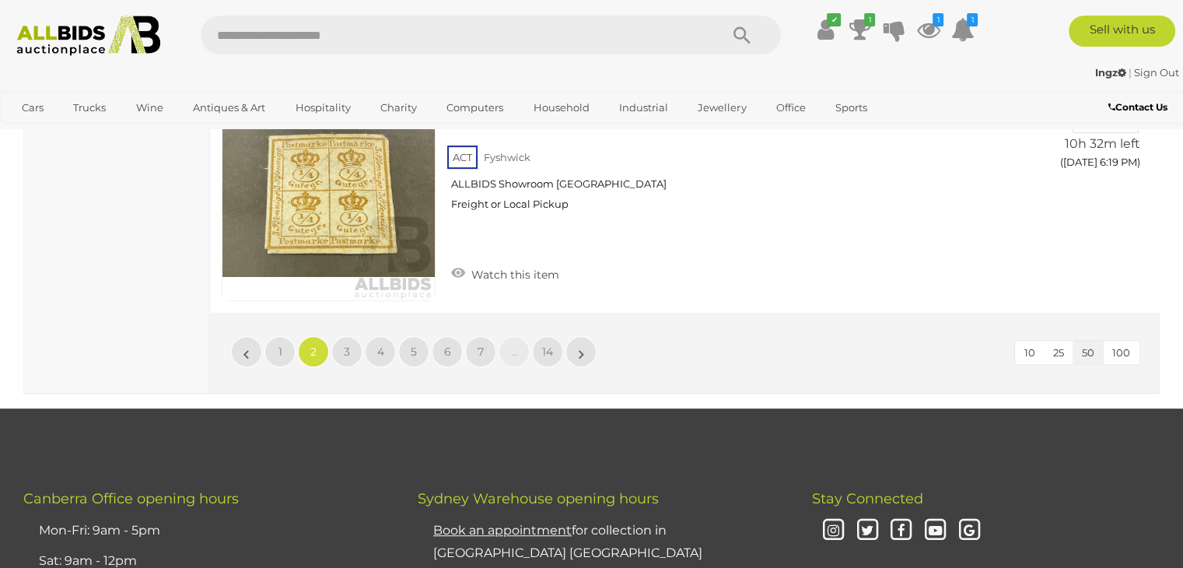
scroll to position [12475, 0]
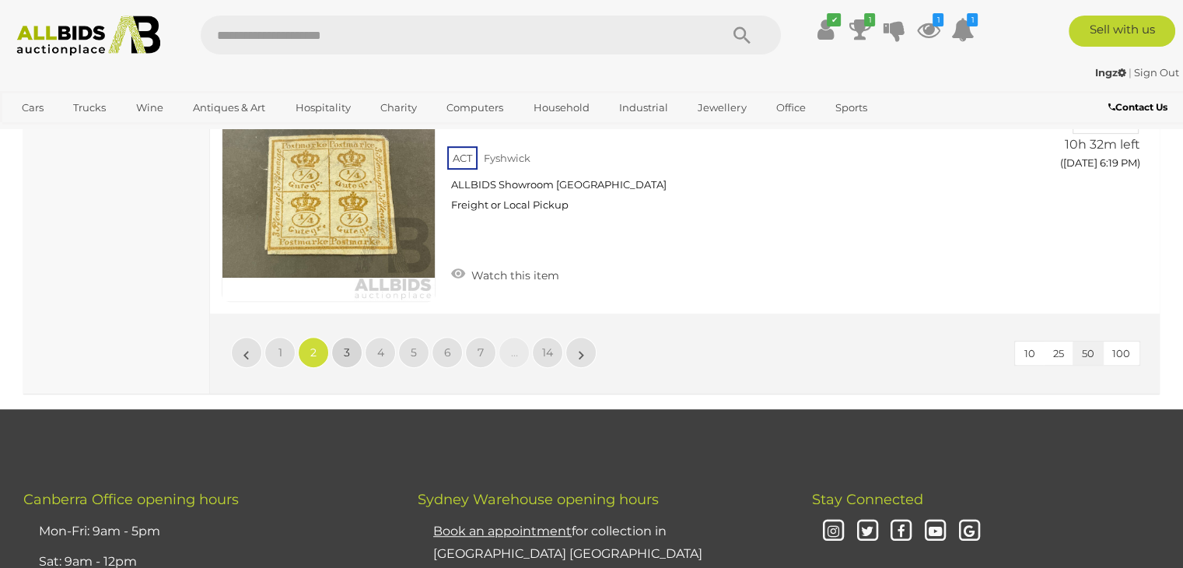
click at [350, 337] on link "3" at bounding box center [346, 352] width 31 height 31
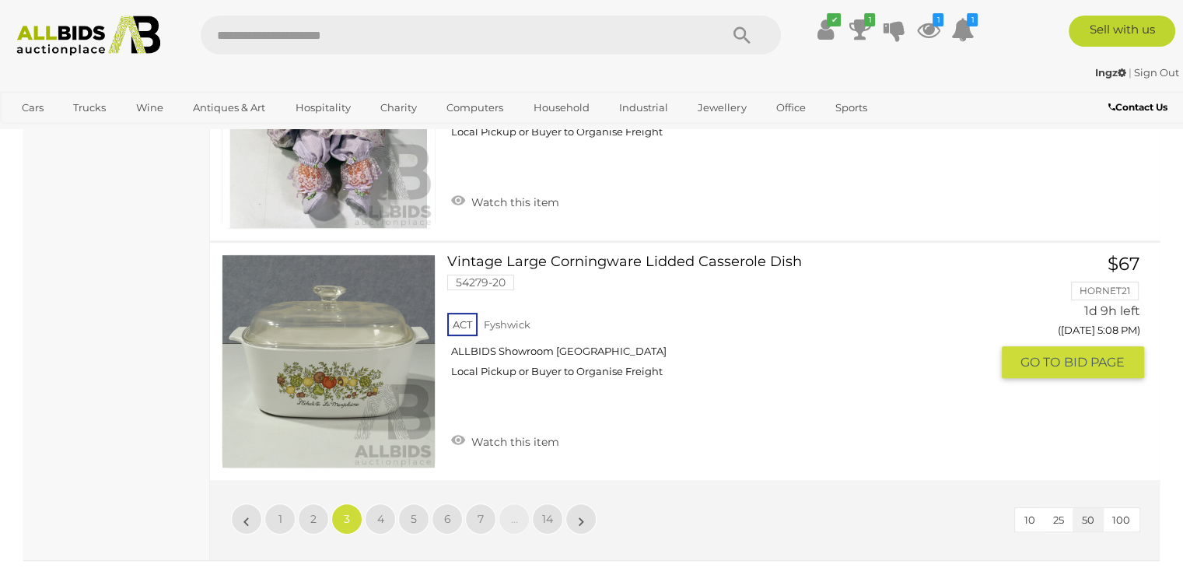
scroll to position [12309, 0]
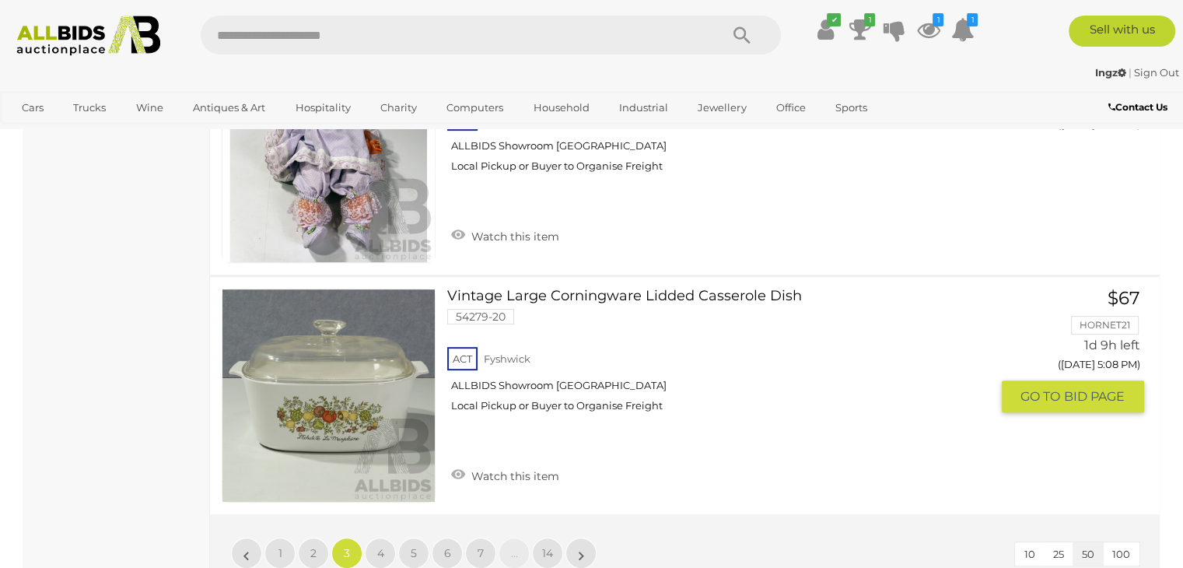
click at [582, 289] on link "Vintage Large Corningware Lidded Casserole Dish 54279-20 ACT Fyshwick" at bounding box center [724, 357] width 531 height 136
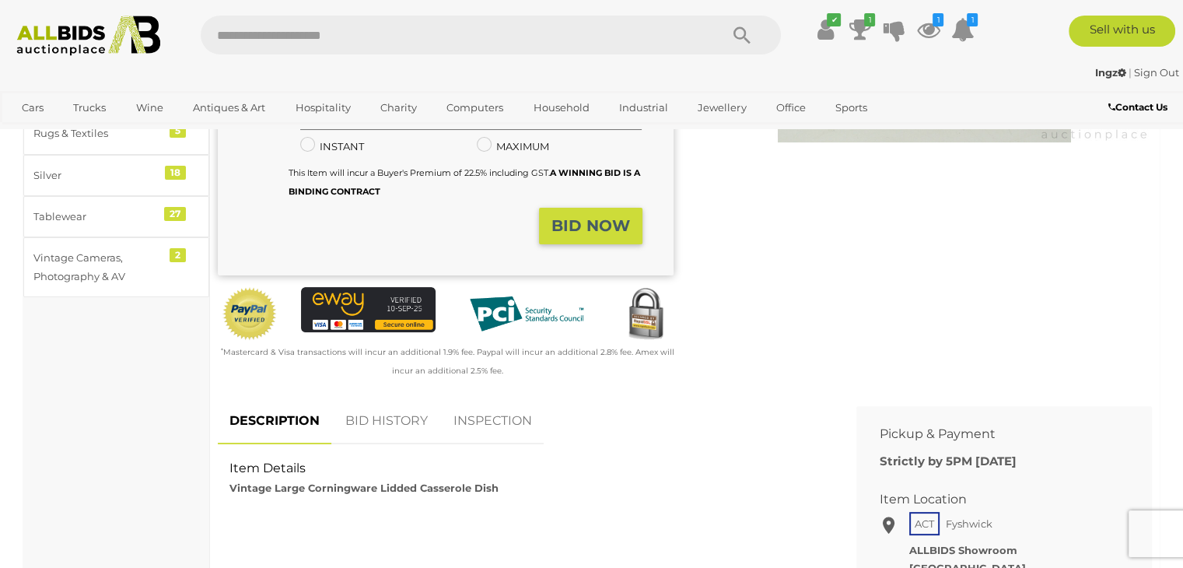
scroll to position [361, 0]
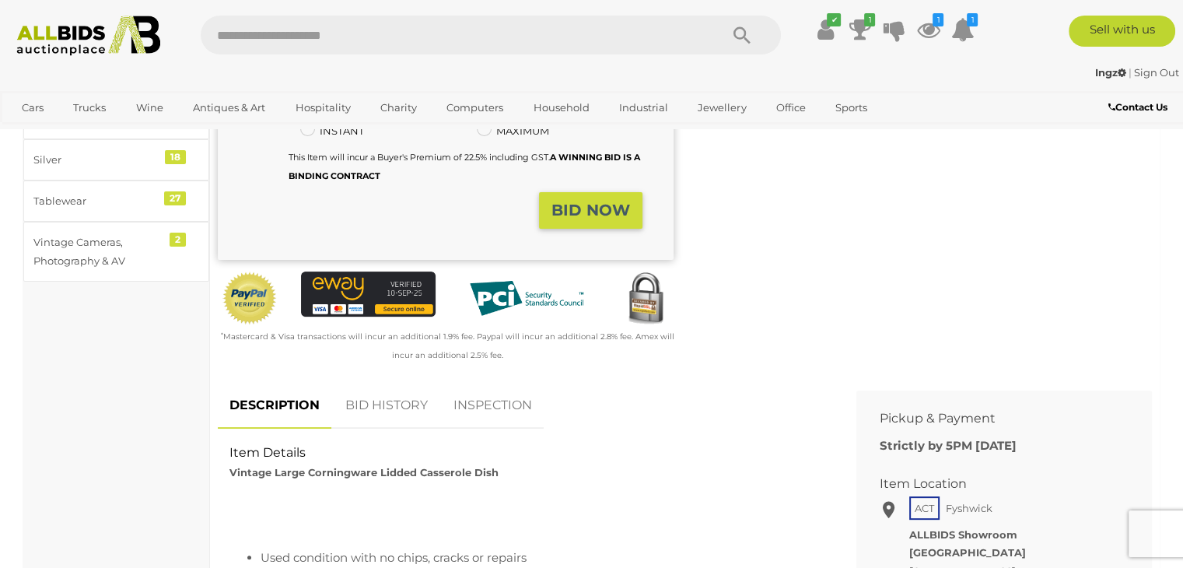
click at [394, 401] on link "BID HISTORY" at bounding box center [387, 406] width 106 height 46
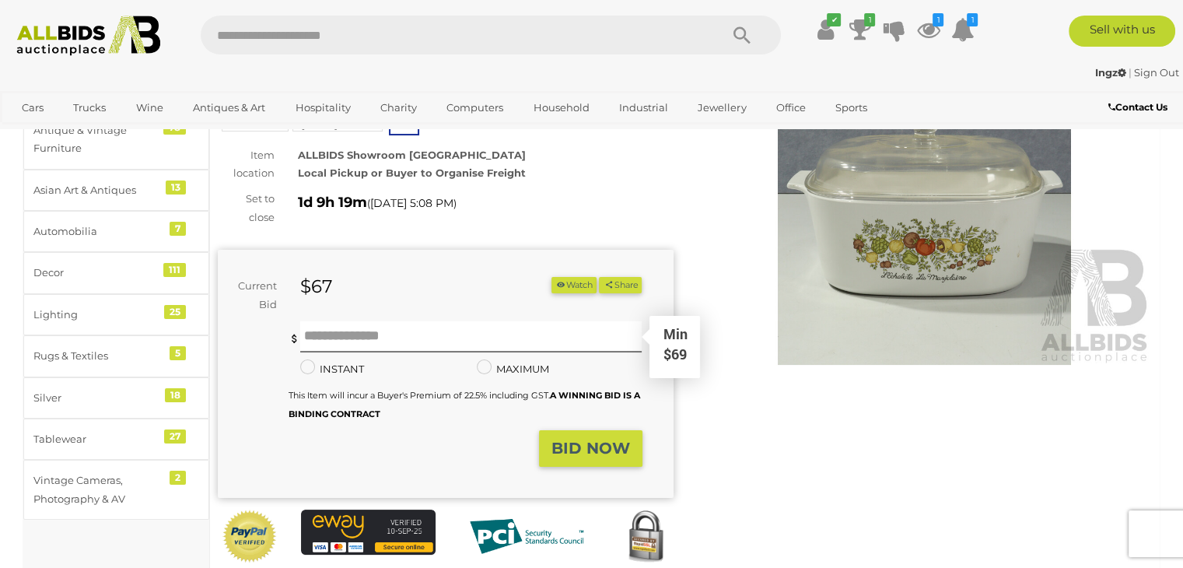
scroll to position [124, 0]
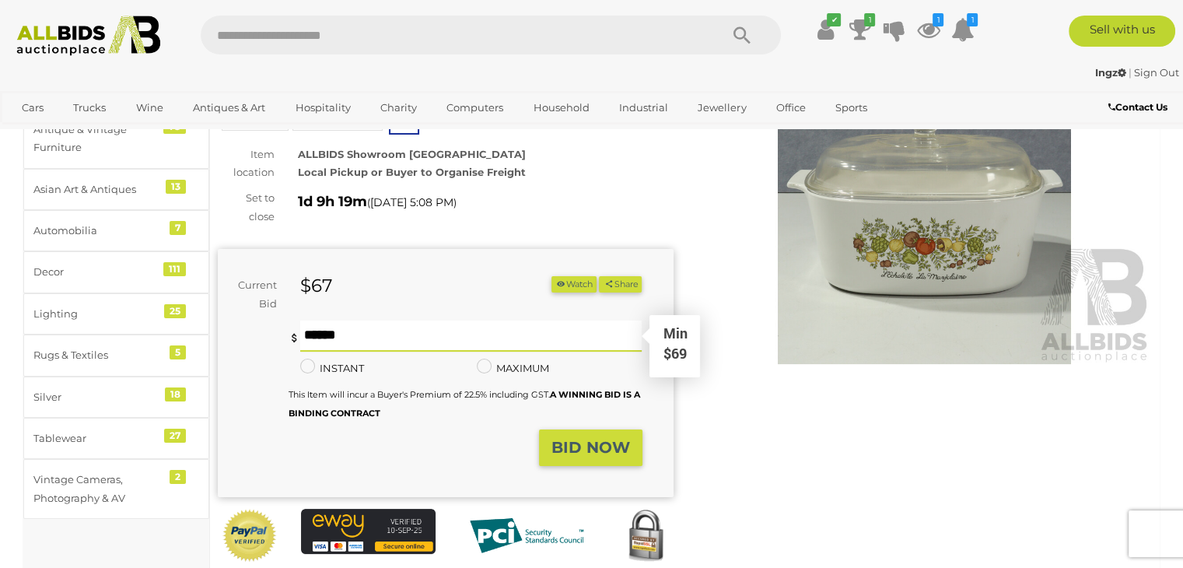
click at [448, 342] on input "text" at bounding box center [471, 336] width 342 height 31
click at [448, 342] on input "**" at bounding box center [471, 336] width 342 height 31
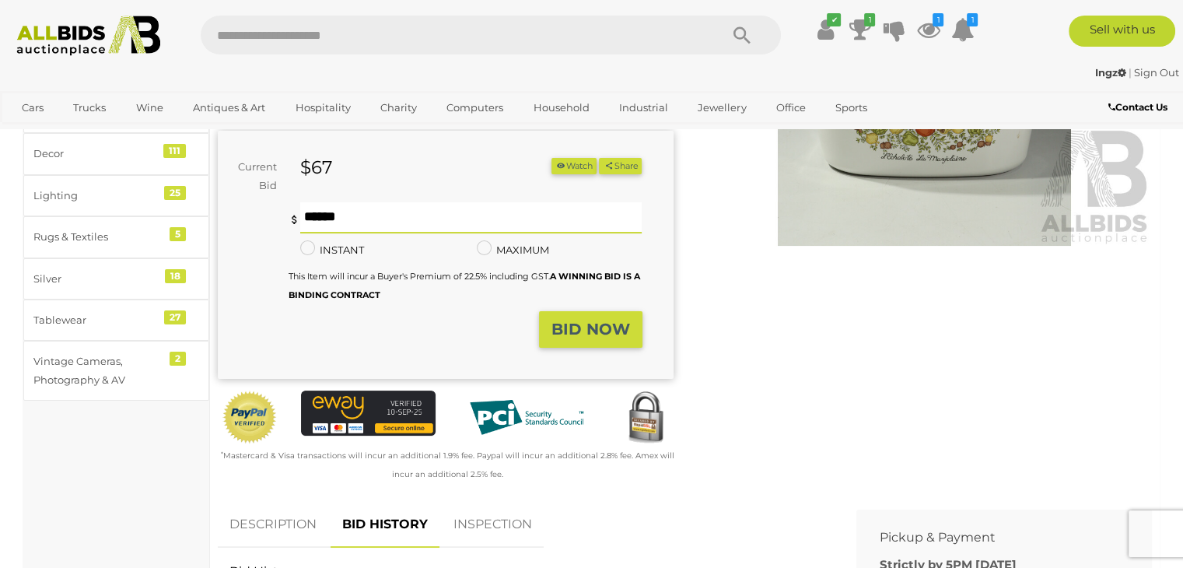
scroll to position [241, 0]
type input "**"
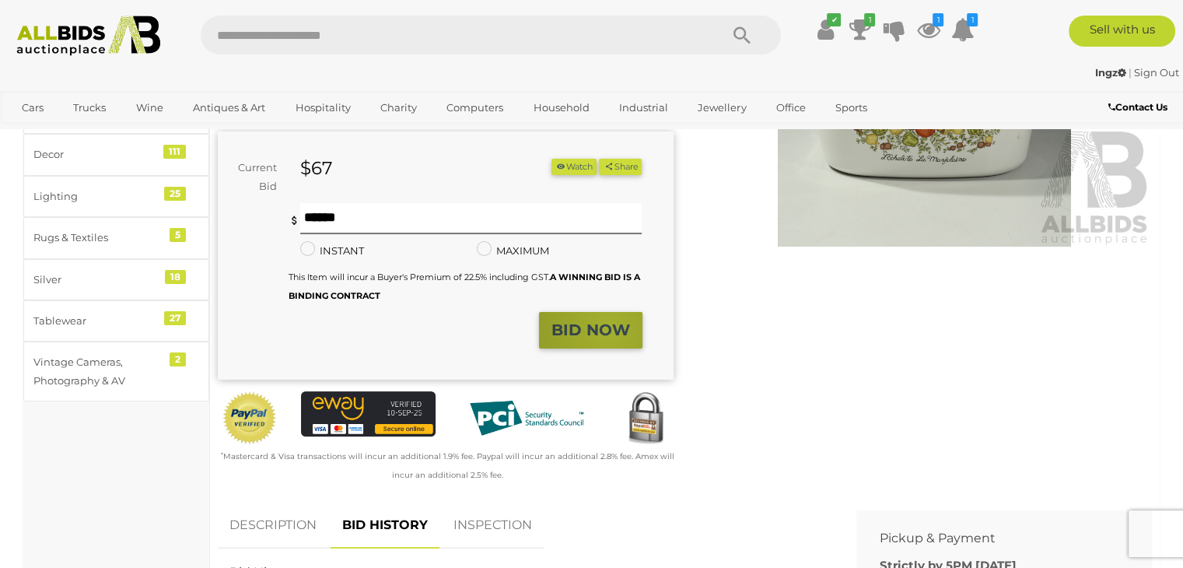
click at [610, 329] on strong "BID NOW" at bounding box center [591, 330] width 79 height 19
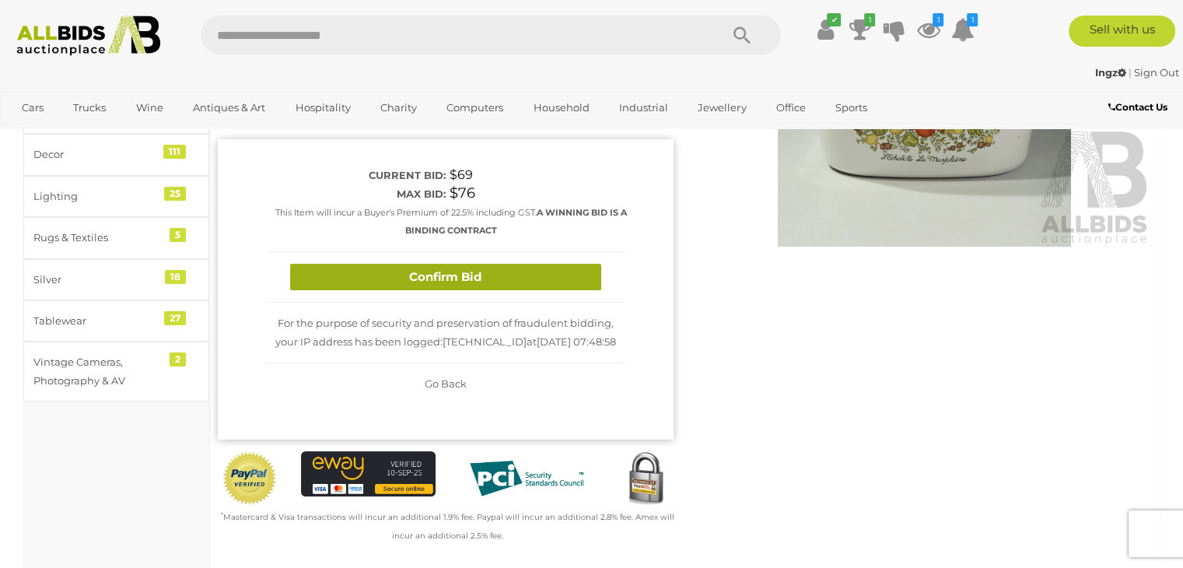
click at [526, 279] on button "Confirm Bid" at bounding box center [445, 277] width 311 height 27
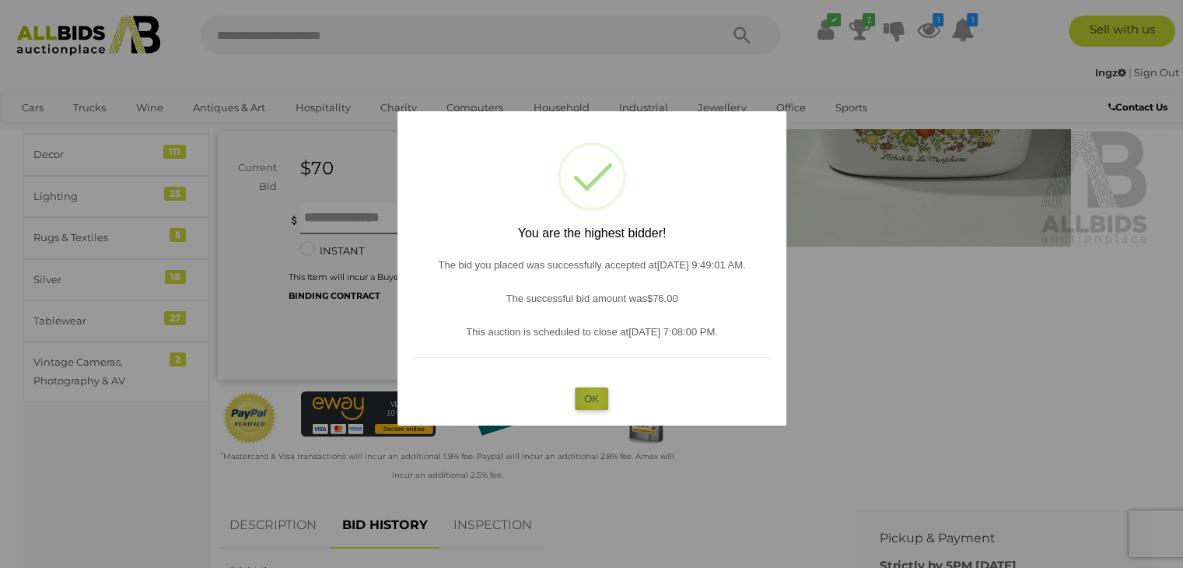
click at [594, 398] on button "OK" at bounding box center [591, 398] width 33 height 23
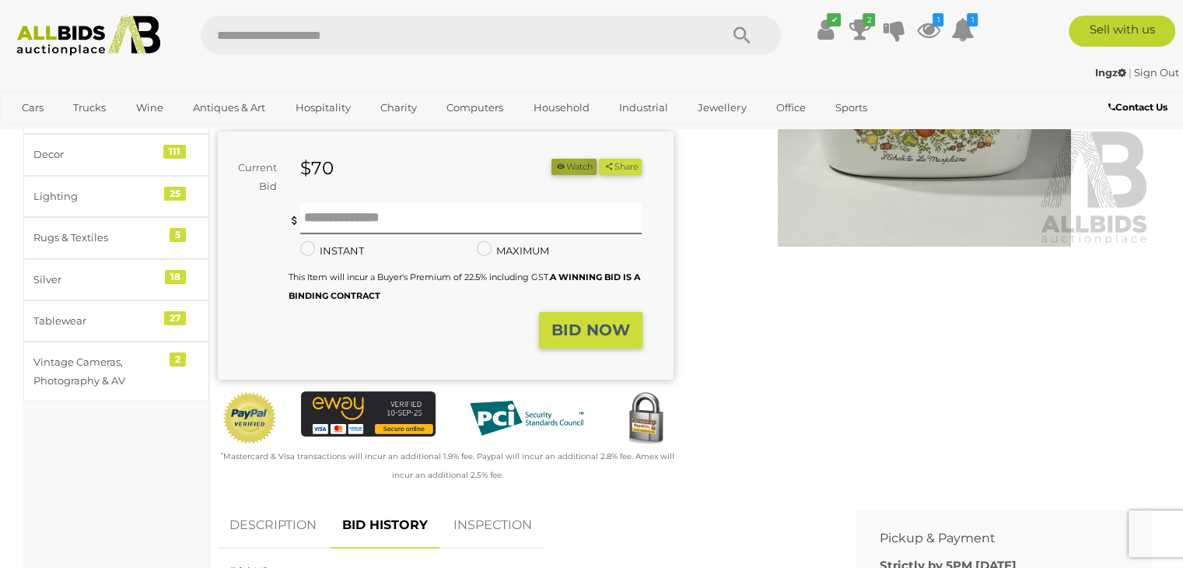
click at [566, 167] on button "Watch" at bounding box center [574, 167] width 45 height 16
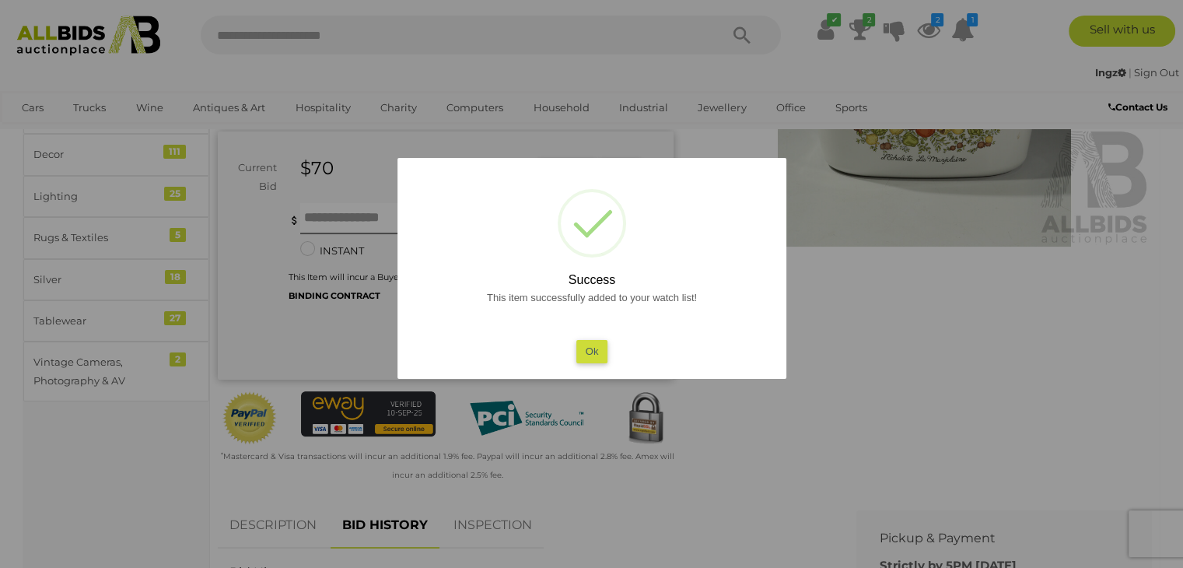
click at [594, 350] on button "Ok" at bounding box center [592, 351] width 32 height 23
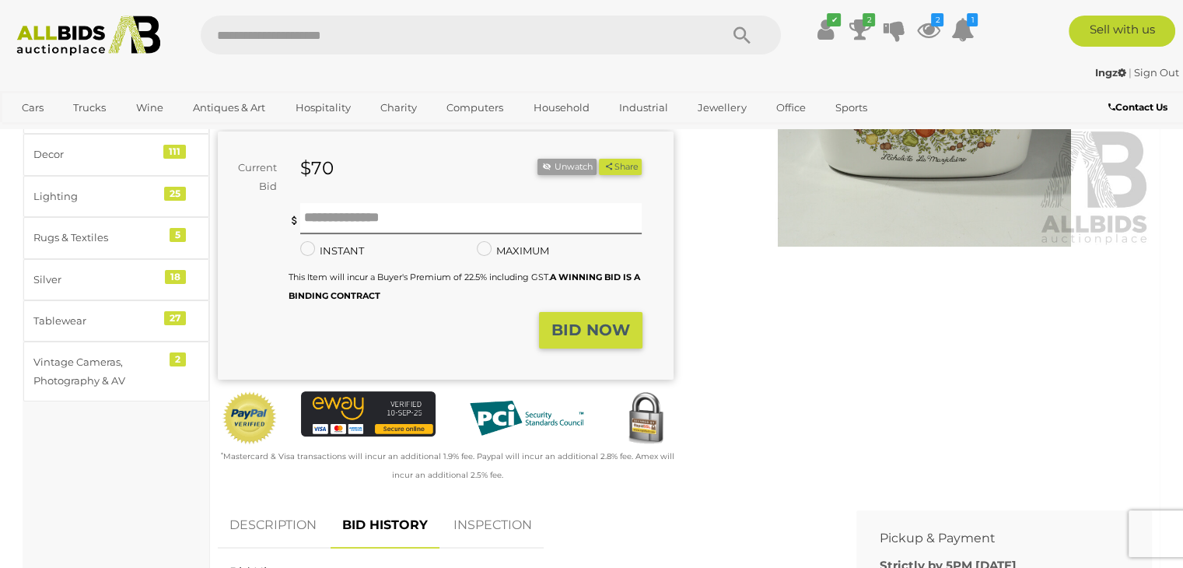
click at [751, 345] on div "Winning Outbid Warranty Charity" at bounding box center [685, 224] width 958 height 557
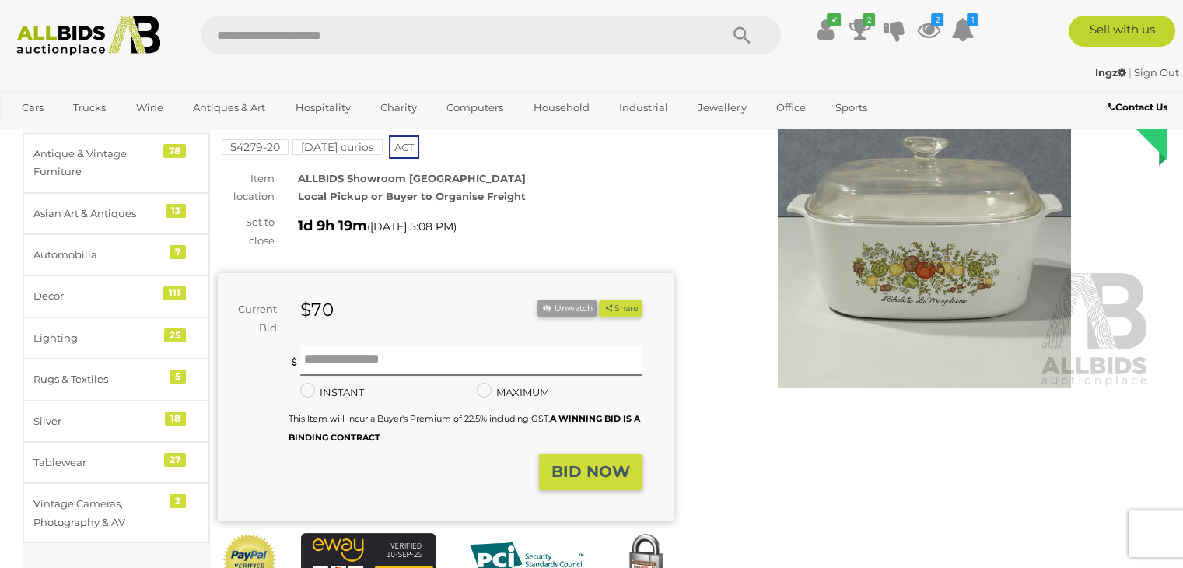
click at [868, 291] on img at bounding box center [925, 241] width 456 height 293
